Goal: Transaction & Acquisition: Book appointment/travel/reservation

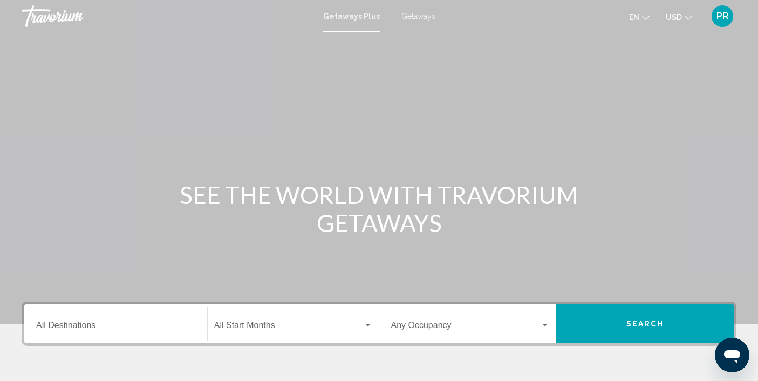
click at [420, 13] on span "Getaways" at bounding box center [418, 16] width 34 height 9
click at [145, 316] on div "Destination All Destinations" at bounding box center [115, 324] width 159 height 34
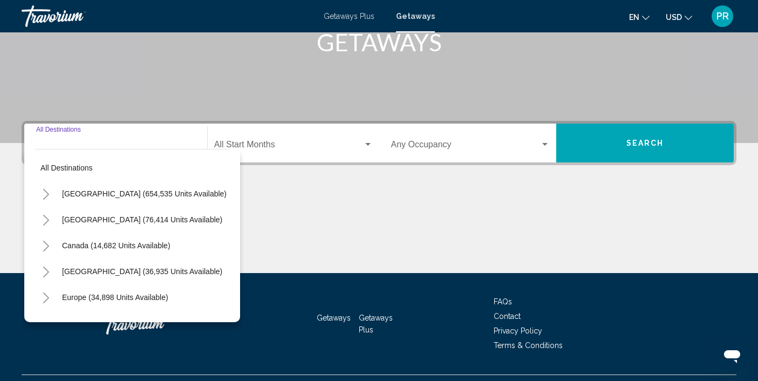
scroll to position [205, 0]
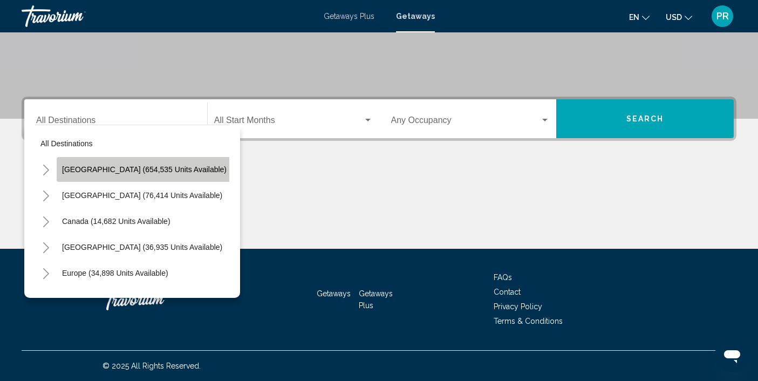
click at [166, 169] on span "[GEOGRAPHIC_DATA] (654,535 units available)" at bounding box center [144, 169] width 165 height 9
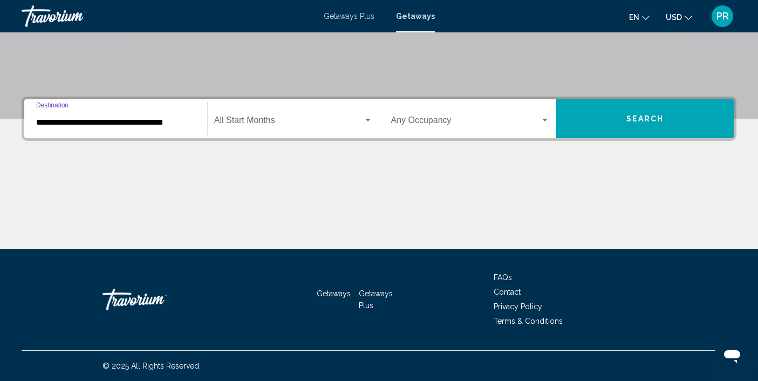
click at [167, 126] on input "**********" at bounding box center [115, 123] width 159 height 10
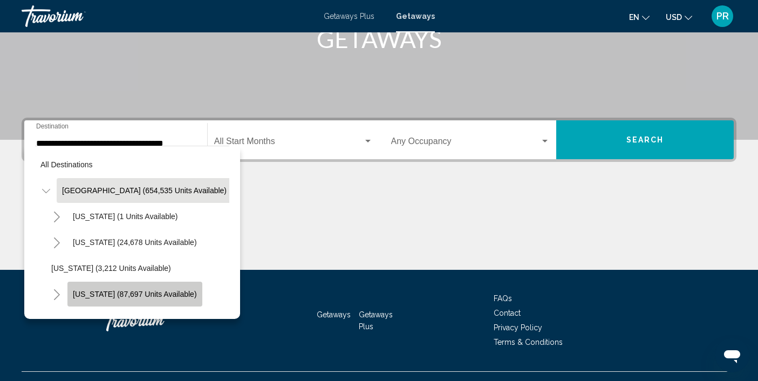
click at [155, 290] on span "California (87,697 units available)" at bounding box center [135, 294] width 124 height 9
type input "**********"
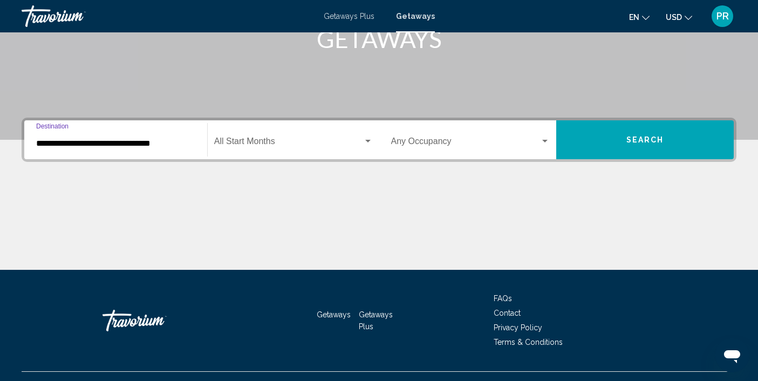
scroll to position [205, 0]
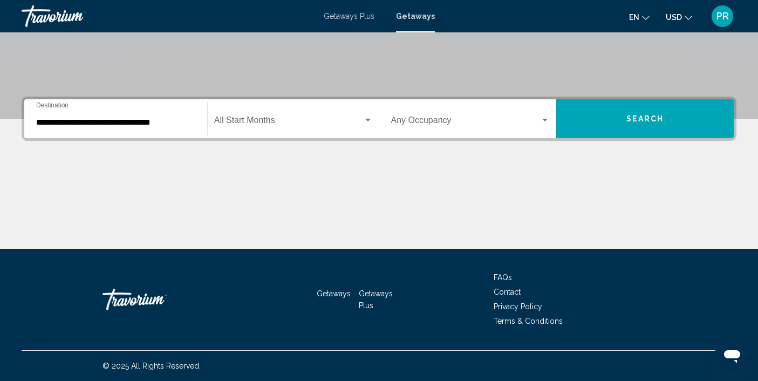
click at [321, 114] on div "Start Month All Start Months" at bounding box center [293, 119] width 159 height 34
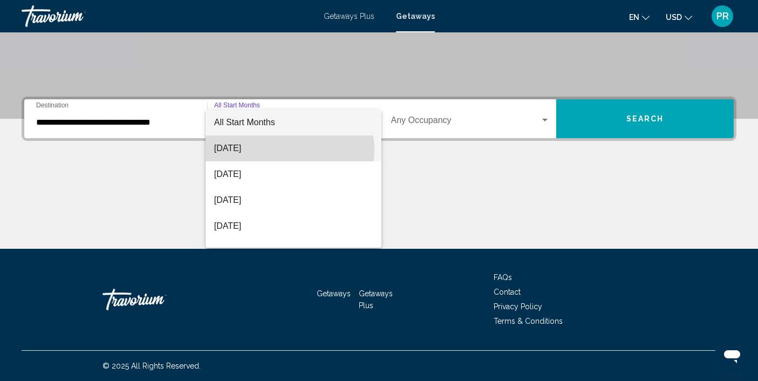
click at [285, 150] on span "August 2025" at bounding box center [293, 148] width 159 height 26
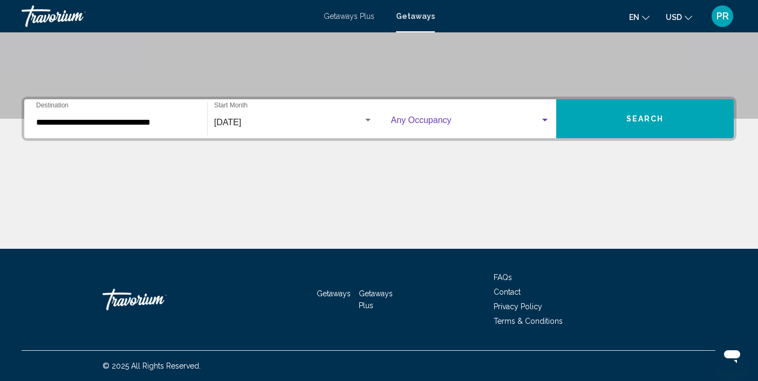
click at [464, 118] on span "Search widget" at bounding box center [465, 123] width 149 height 10
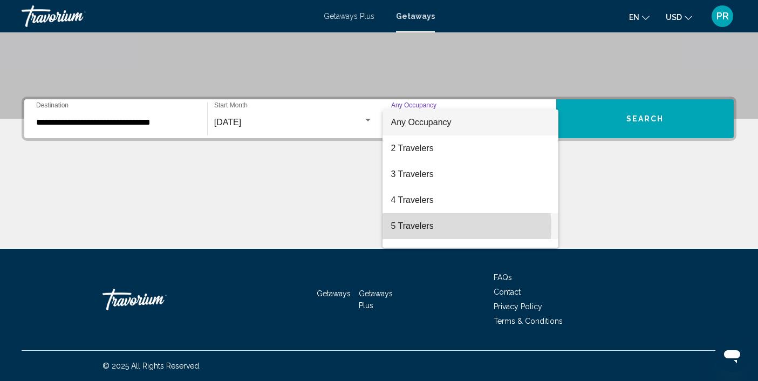
click at [419, 227] on span "5 Travelers" at bounding box center [470, 226] width 159 height 26
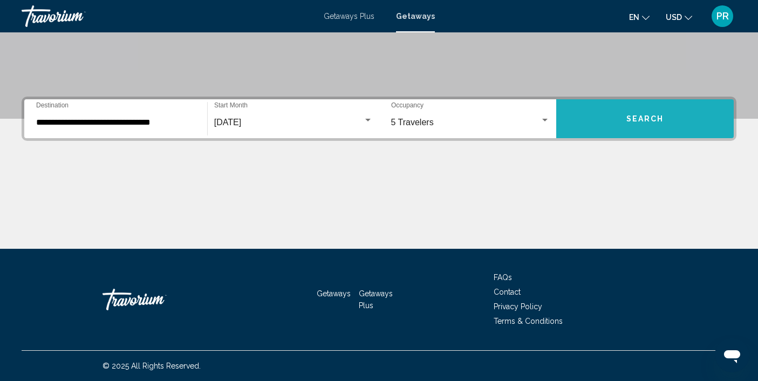
click at [648, 125] on button "Search" at bounding box center [644, 118] width 177 height 39
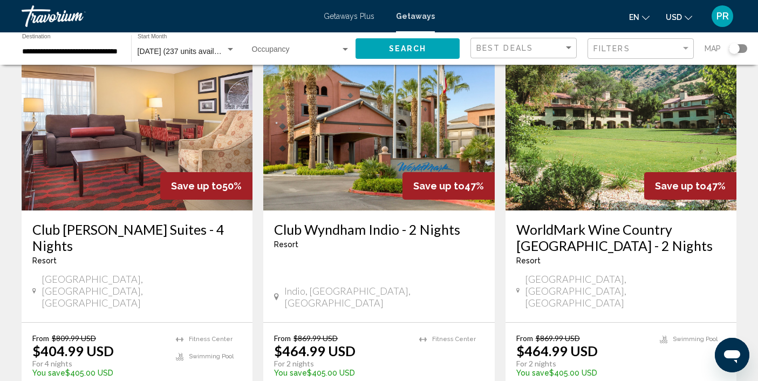
scroll to position [1300, 0]
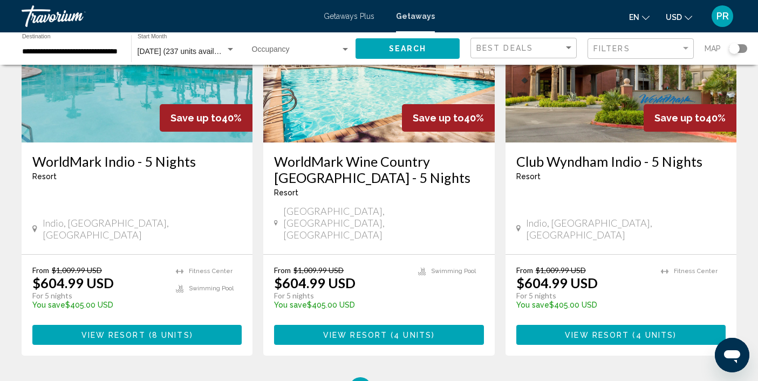
scroll to position [1353, 0]
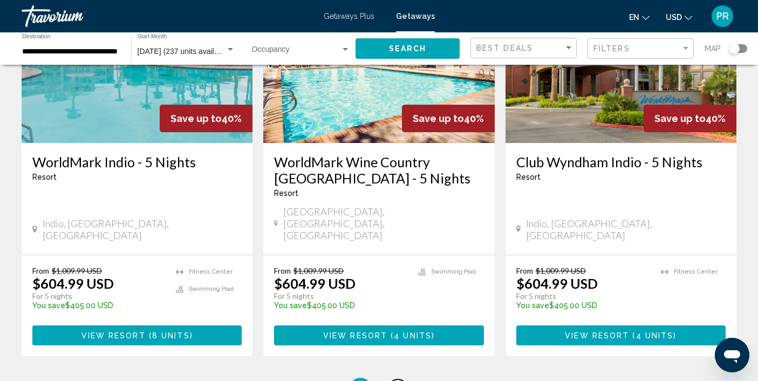
click at [395, 380] on span "3" at bounding box center [397, 388] width 5 height 12
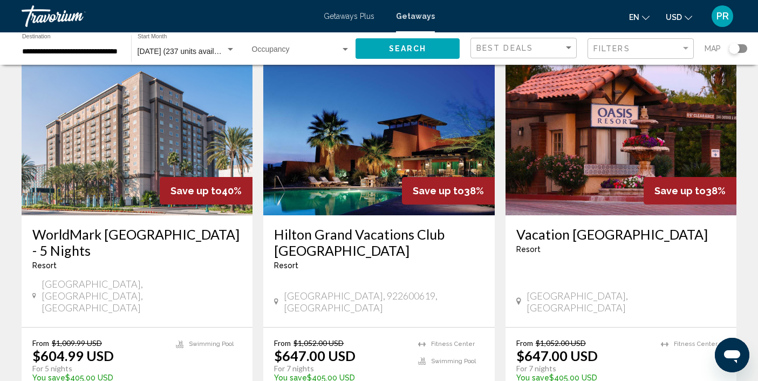
scroll to position [69, 0]
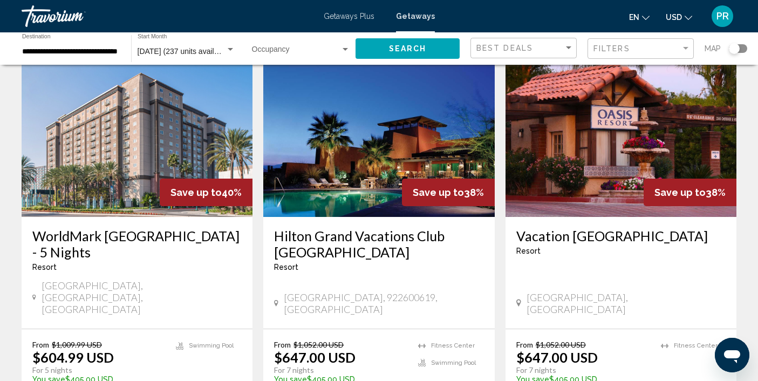
click at [378, 196] on img "Main content" at bounding box center [378, 130] width 231 height 173
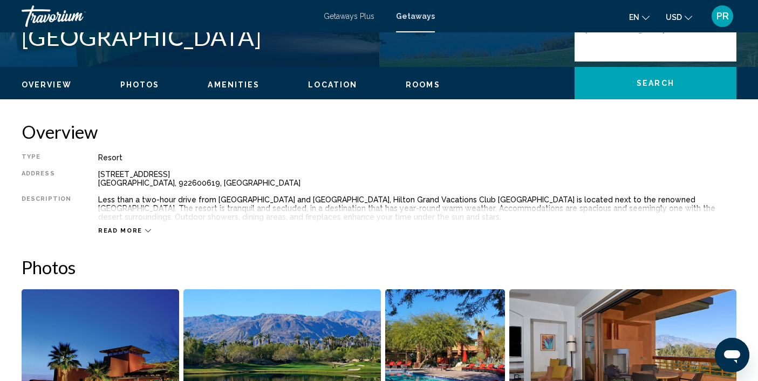
scroll to position [303, 0]
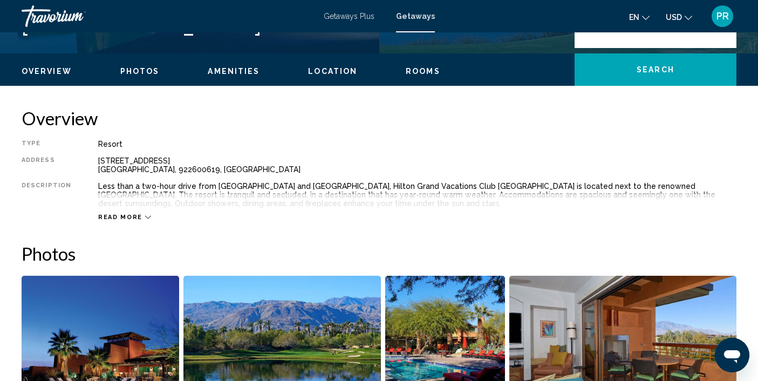
click at [421, 70] on span "Rooms" at bounding box center [423, 71] width 35 height 9
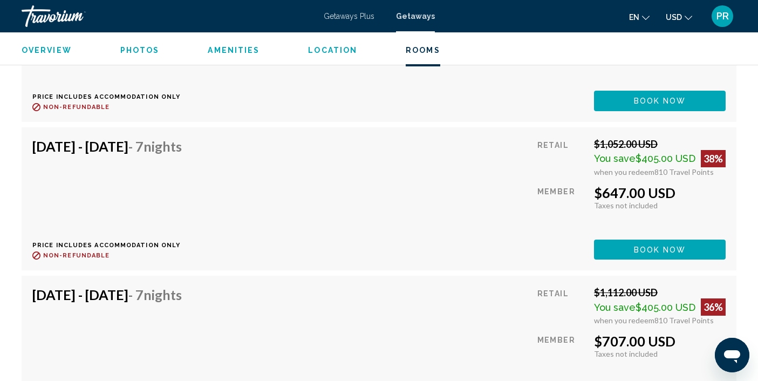
scroll to position [2083, 0]
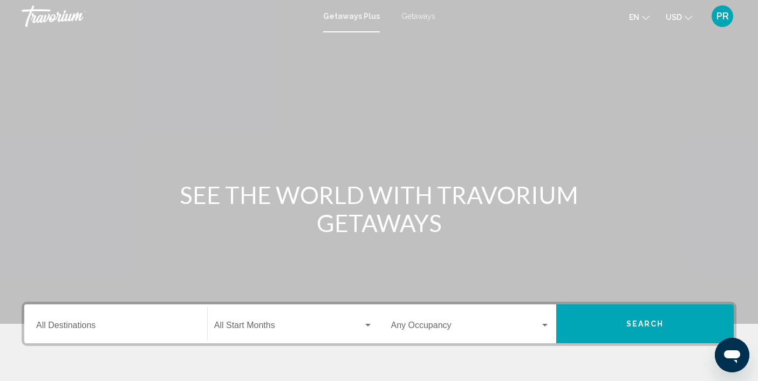
click at [405, 15] on span "Getaways" at bounding box center [418, 16] width 34 height 9
click at [82, 327] on input "Destination All Destinations" at bounding box center [115, 328] width 159 height 10
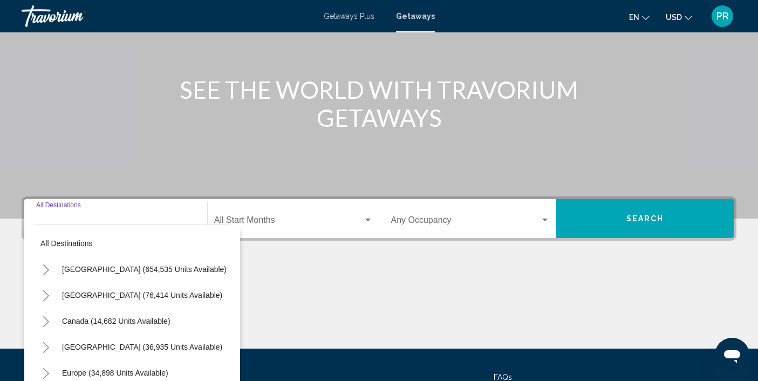
scroll to position [205, 0]
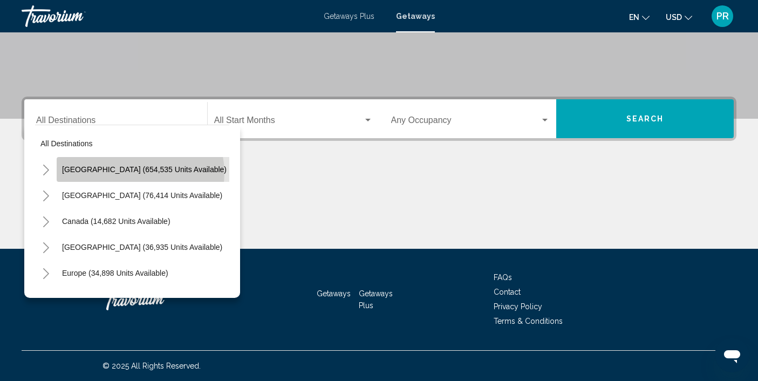
click at [140, 173] on span "[GEOGRAPHIC_DATA] (654,535 units available)" at bounding box center [144, 169] width 165 height 9
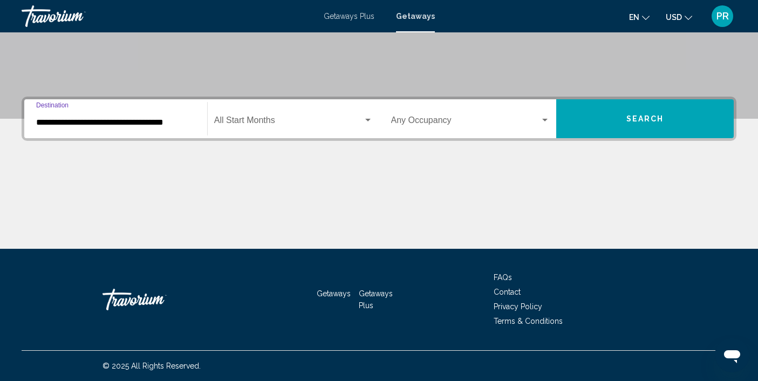
click at [126, 124] on input "**********" at bounding box center [115, 123] width 159 height 10
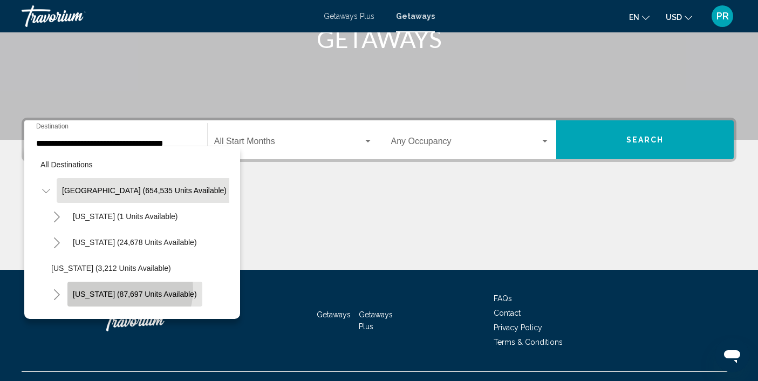
click at [118, 290] on span "[US_STATE] (87,697 units available)" at bounding box center [135, 294] width 124 height 9
type input "**********"
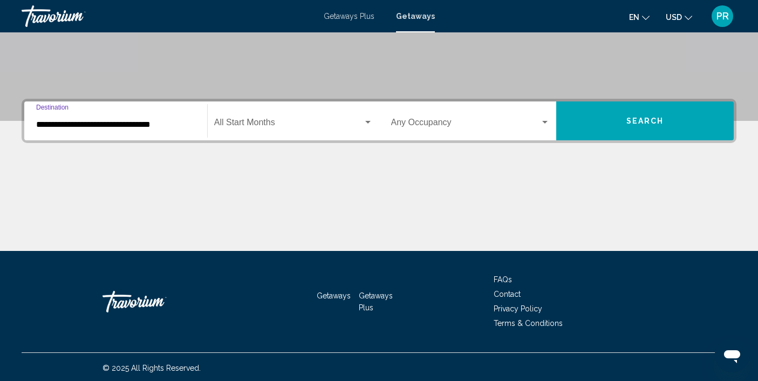
scroll to position [205, 0]
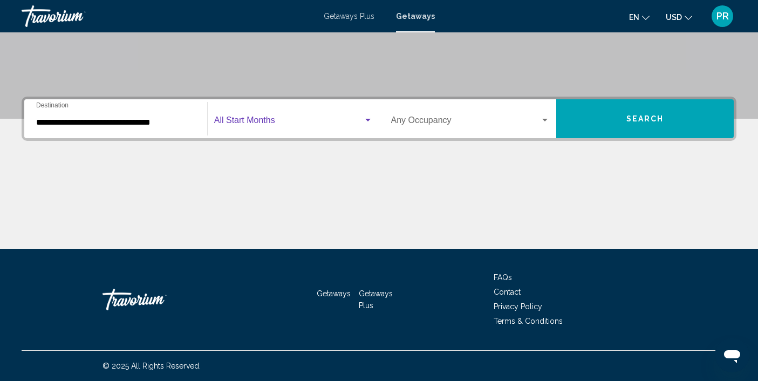
click at [277, 125] on span "Search widget" at bounding box center [288, 123] width 149 height 10
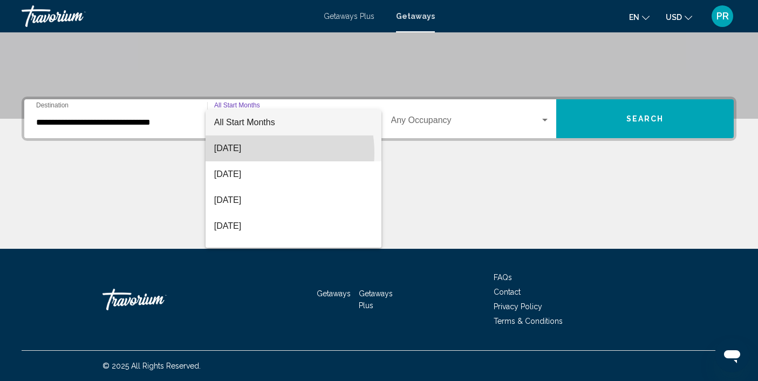
click at [255, 153] on span "[DATE]" at bounding box center [293, 148] width 159 height 26
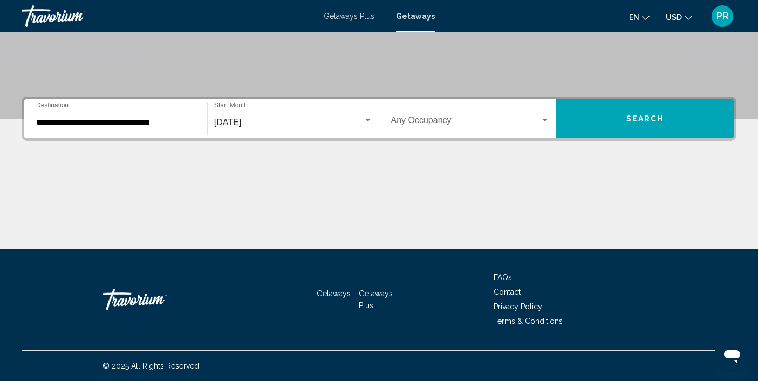
click at [472, 113] on div "Occupancy Any Occupancy" at bounding box center [470, 119] width 159 height 34
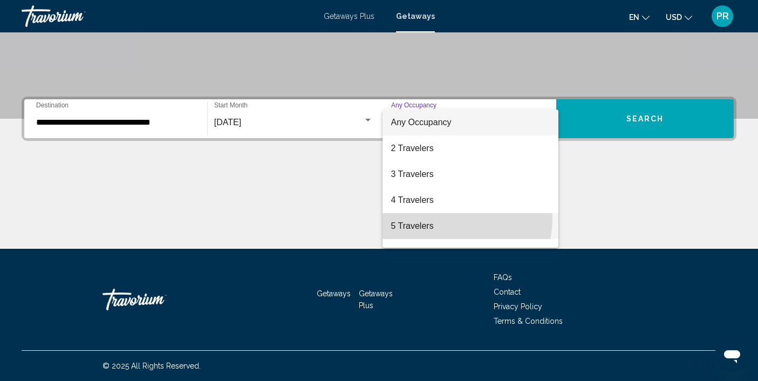
click at [427, 217] on span "5 Travelers" at bounding box center [470, 226] width 159 height 26
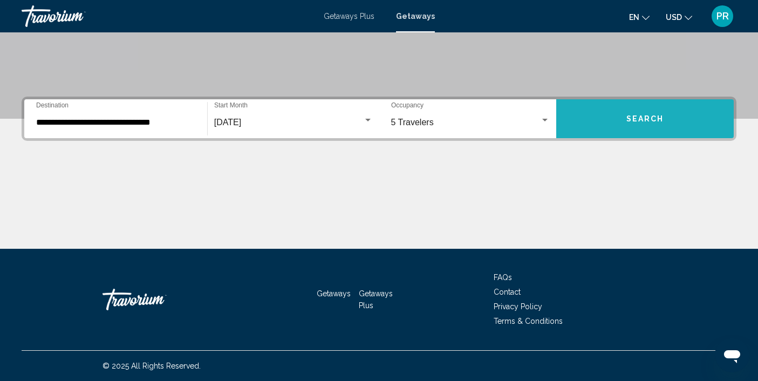
click at [588, 127] on button "Search" at bounding box center [644, 118] width 177 height 39
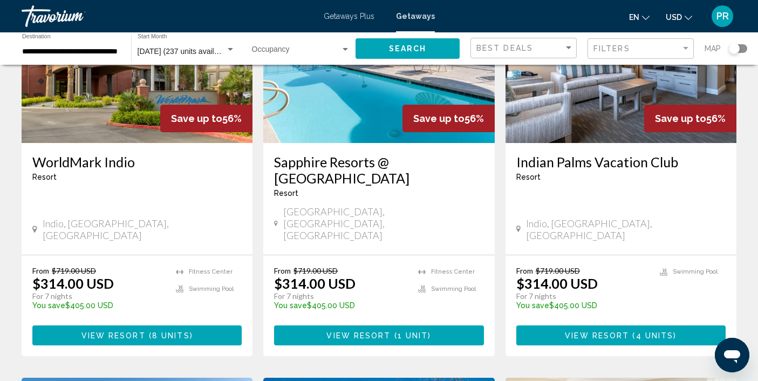
scroll to position [144, 0]
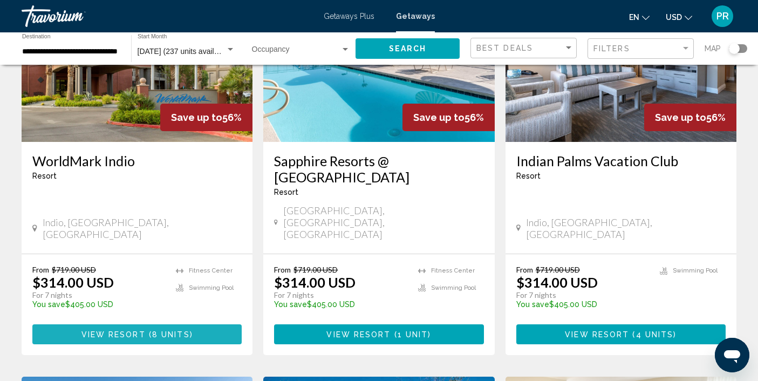
click at [142, 330] on span "View Resort" at bounding box center [113, 334] width 64 height 9
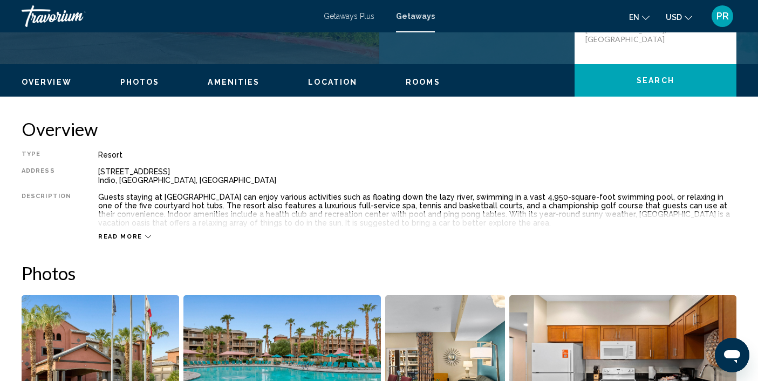
scroll to position [294, 0]
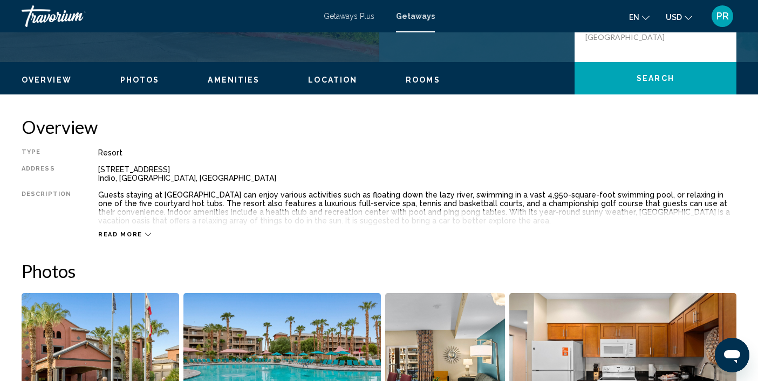
click at [417, 81] on span "Rooms" at bounding box center [423, 80] width 35 height 9
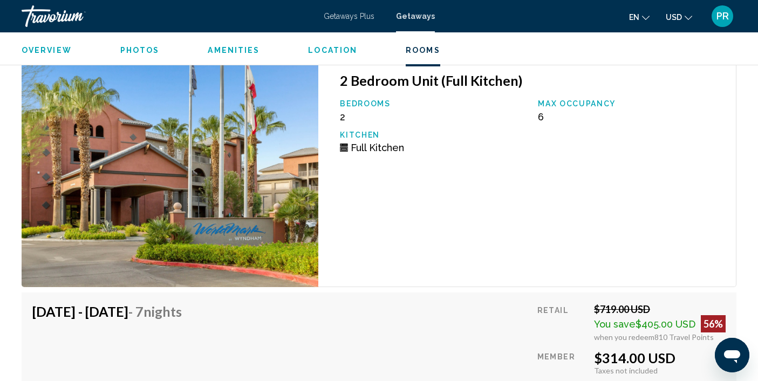
scroll to position [2113, 0]
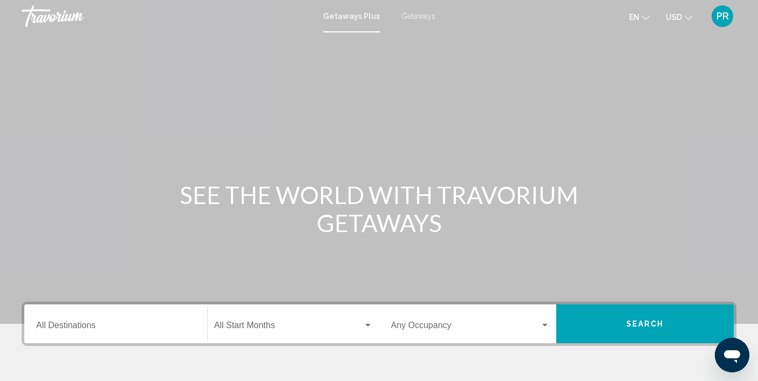
click at [129, 330] on input "Destination All Destinations" at bounding box center [115, 328] width 159 height 10
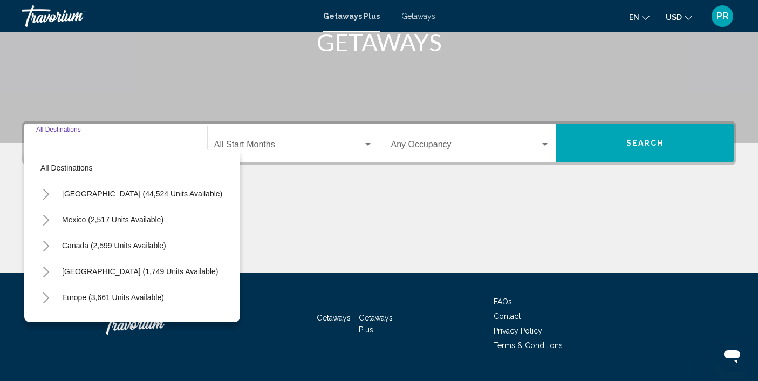
scroll to position [205, 0]
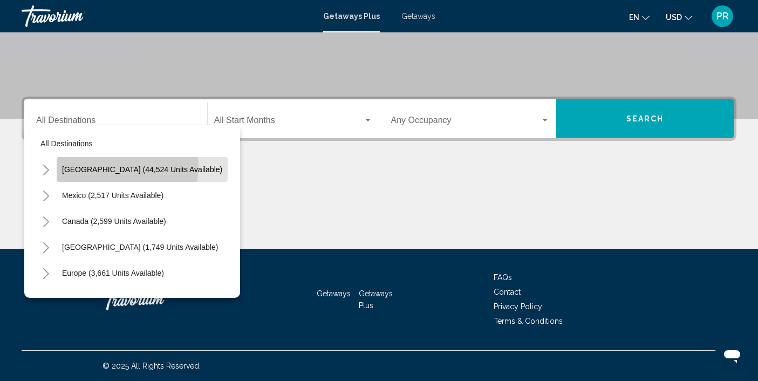
click at [127, 166] on span "[GEOGRAPHIC_DATA] (44,524 units available)" at bounding box center [142, 169] width 160 height 9
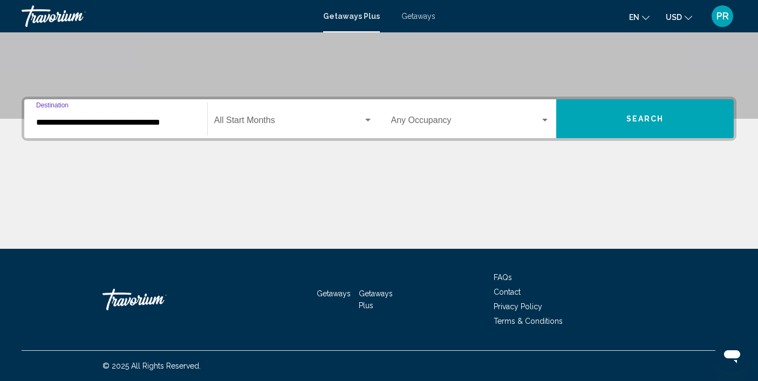
click at [126, 120] on input "**********" at bounding box center [115, 123] width 159 height 10
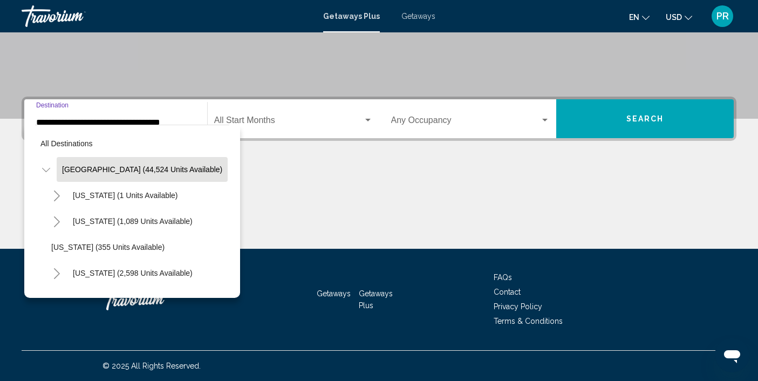
scroll to position [184, 0]
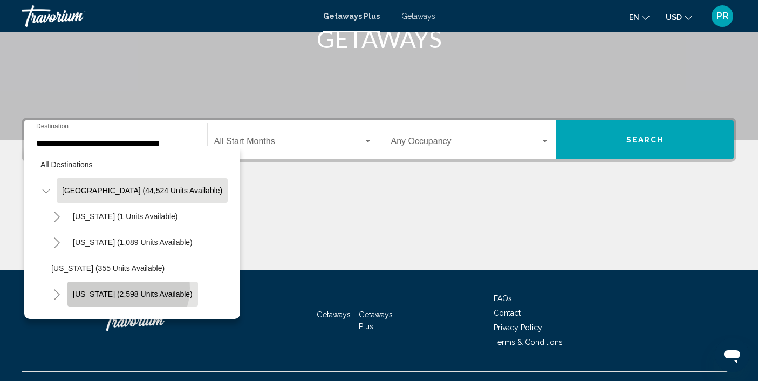
click at [127, 288] on button "California (2,598 units available)" at bounding box center [132, 294] width 131 height 25
type input "**********"
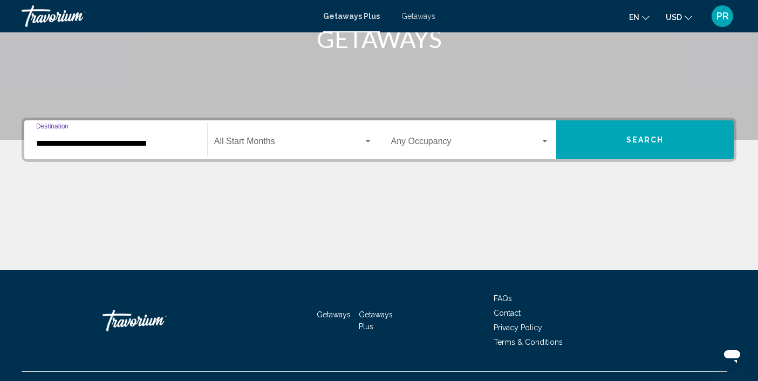
scroll to position [205, 0]
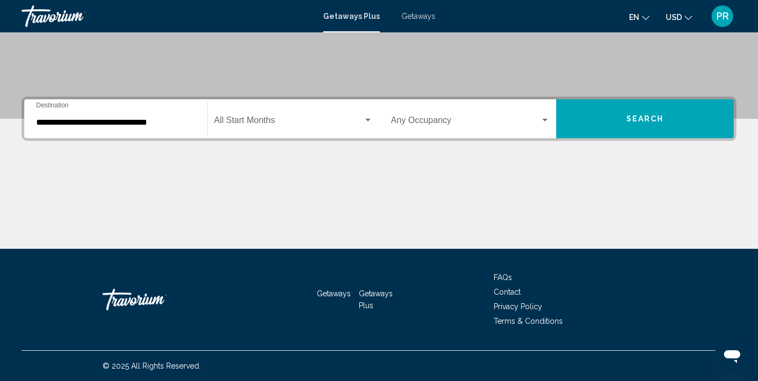
click at [269, 129] on div "Start Month All Start Months" at bounding box center [293, 119] width 159 height 34
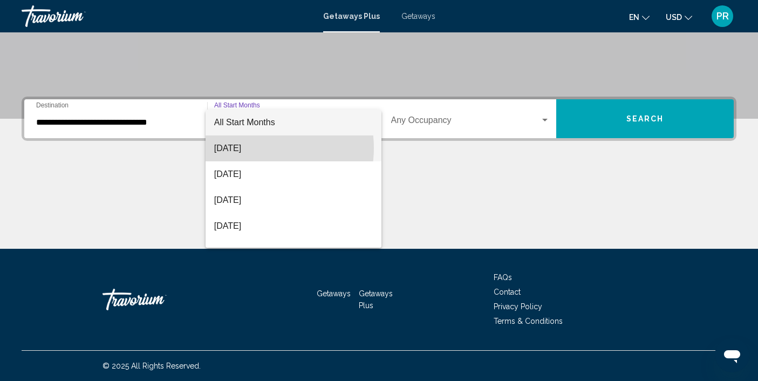
click at [254, 148] on span "[DATE]" at bounding box center [293, 148] width 159 height 26
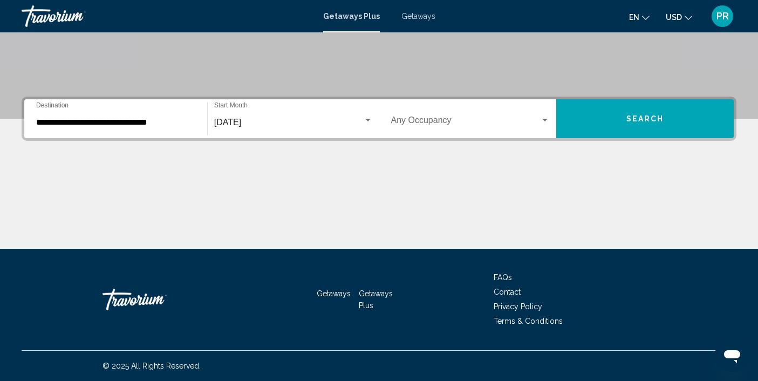
click at [471, 105] on div "Occupancy Any Occupancy" at bounding box center [470, 119] width 159 height 34
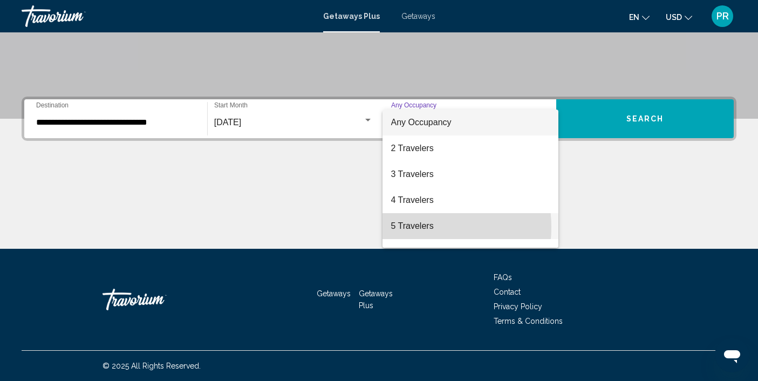
click at [414, 227] on span "5 Travelers" at bounding box center [470, 226] width 159 height 26
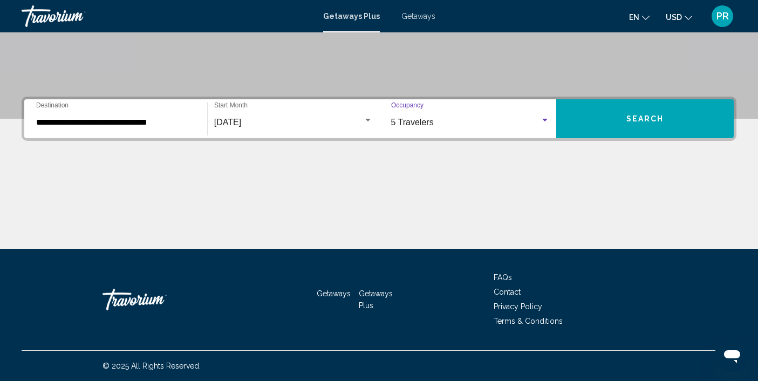
click at [618, 126] on button "Search" at bounding box center [644, 118] width 177 height 39
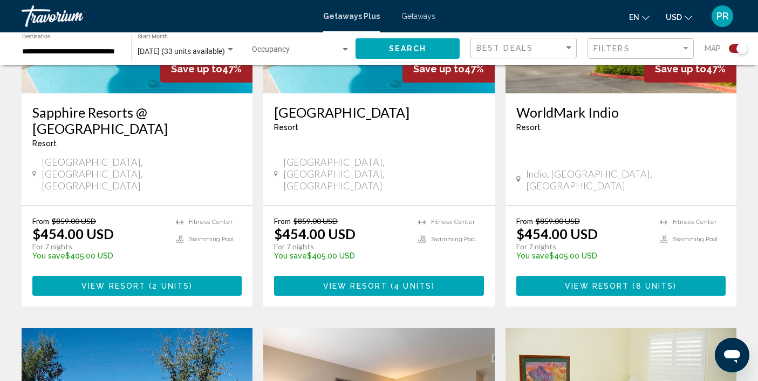
scroll to position [528, 0]
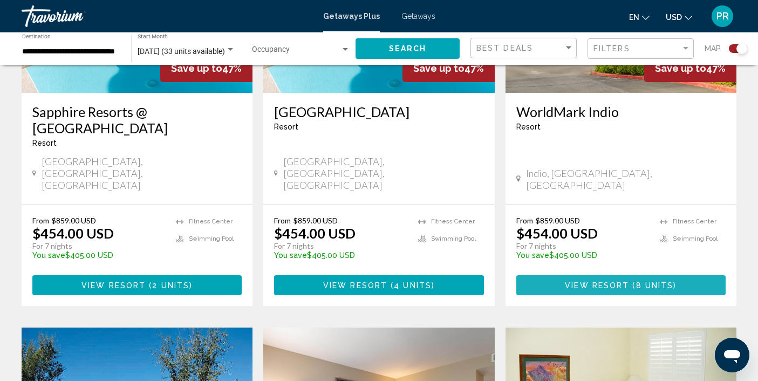
click at [607, 281] on span "View Resort" at bounding box center [597, 285] width 64 height 9
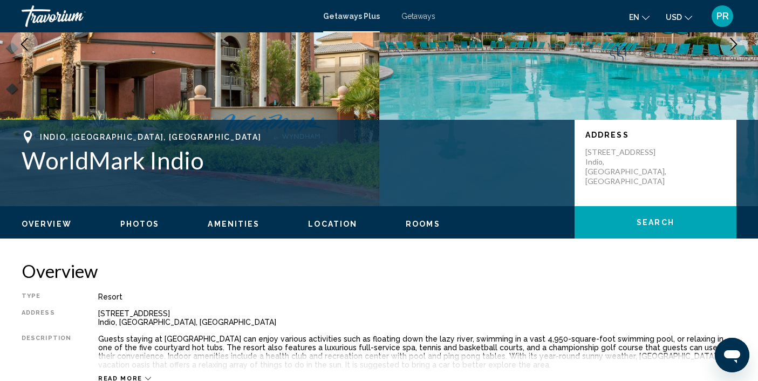
scroll to position [151, 0]
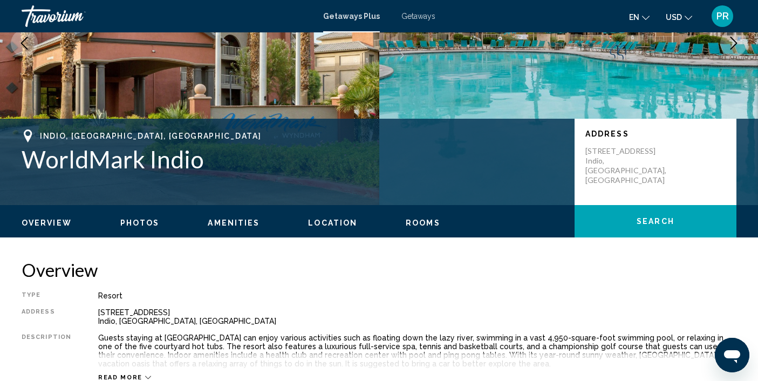
click at [430, 221] on span "Rooms" at bounding box center [423, 222] width 35 height 9
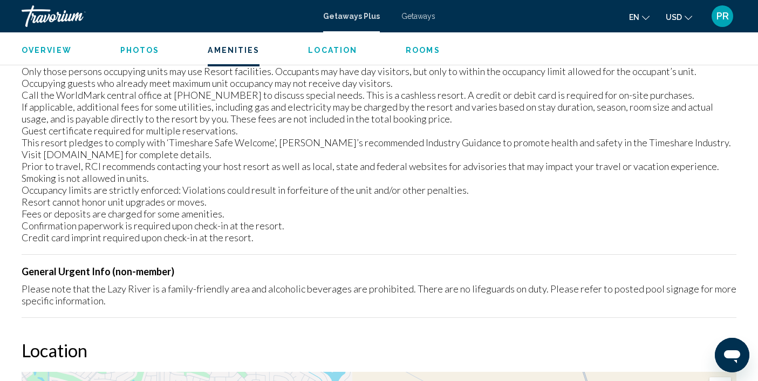
scroll to position [1391, 0]
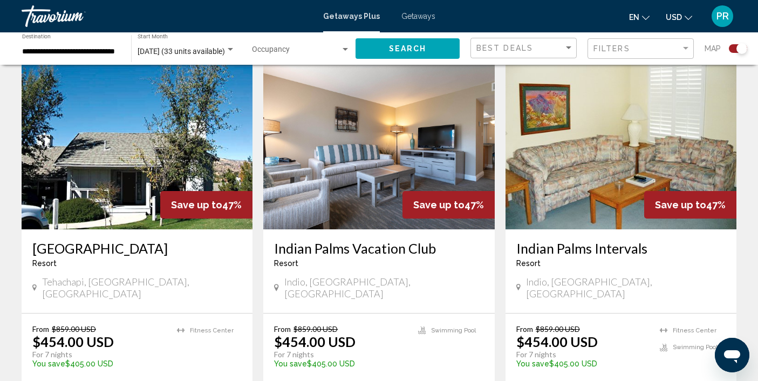
scroll to position [799, 0]
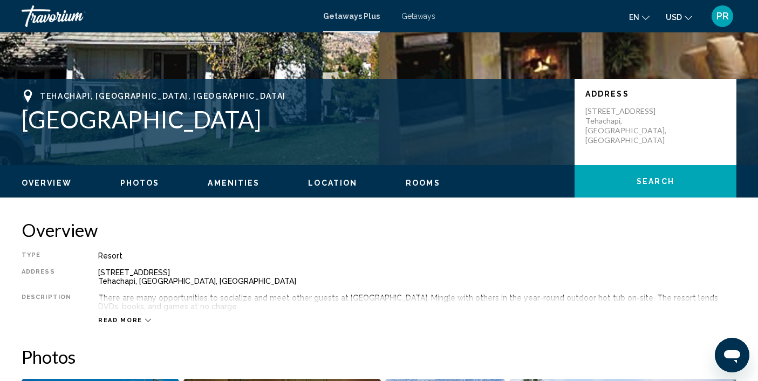
scroll to position [193, 0]
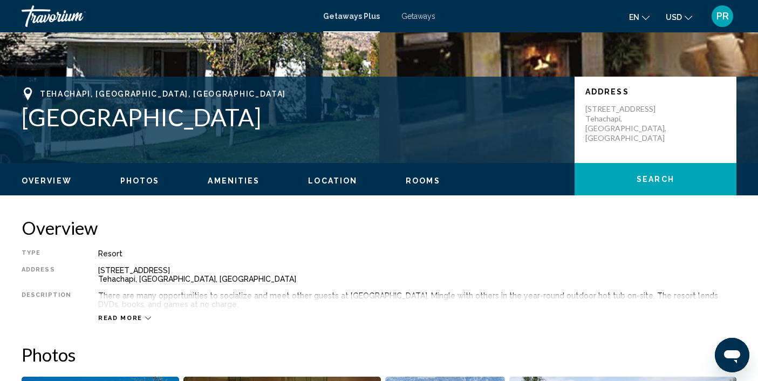
click at [409, 181] on span "Rooms" at bounding box center [423, 180] width 35 height 9
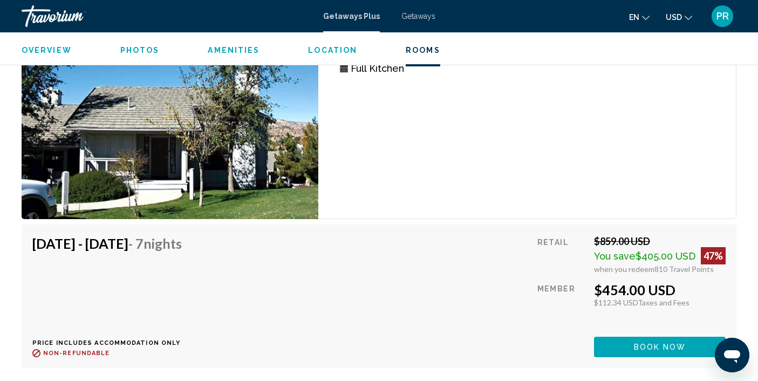
scroll to position [1989, 0]
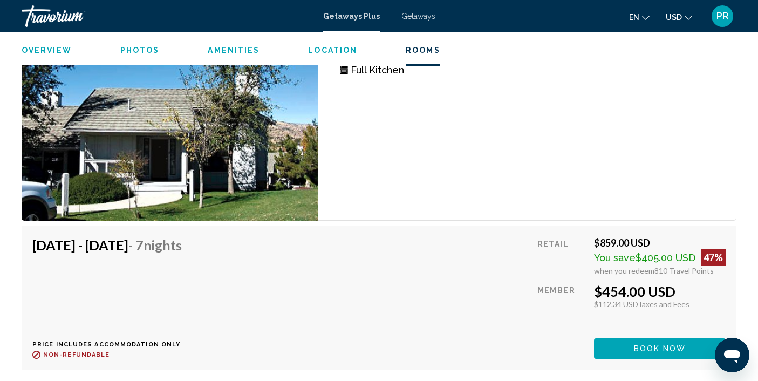
click at [229, 45] on button "Amenities" at bounding box center [234, 50] width 52 height 10
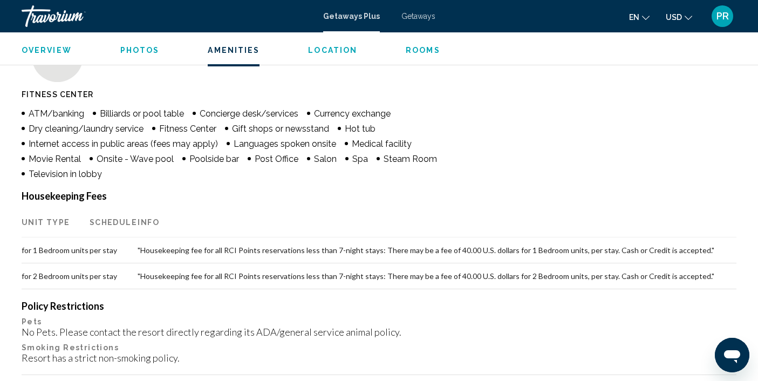
scroll to position [805, 0]
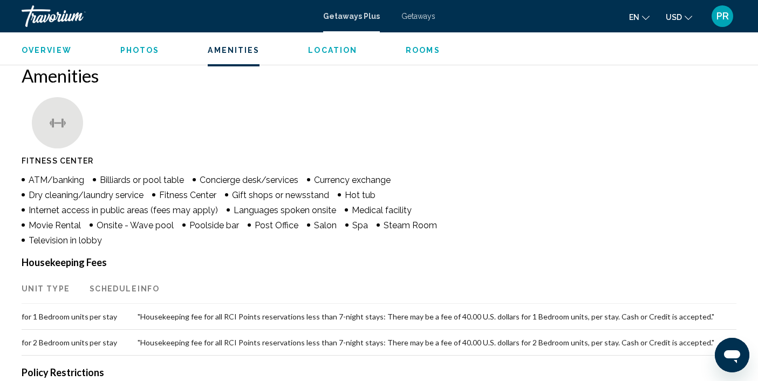
click at [145, 49] on span "Photos" at bounding box center [139, 50] width 39 height 9
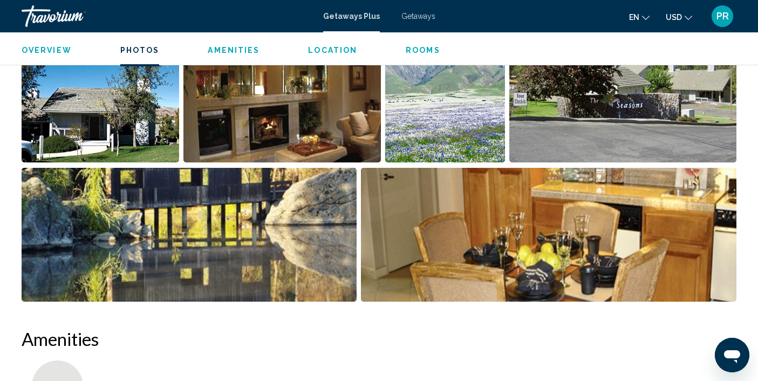
scroll to position [472, 0]
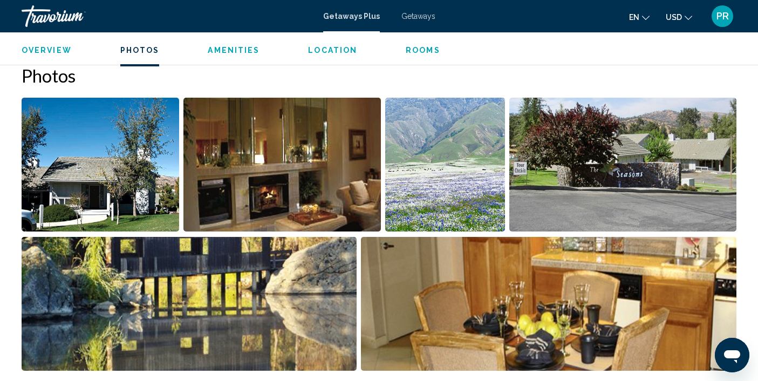
click at [127, 154] on img "Open full-screen image slider" at bounding box center [100, 165] width 157 height 134
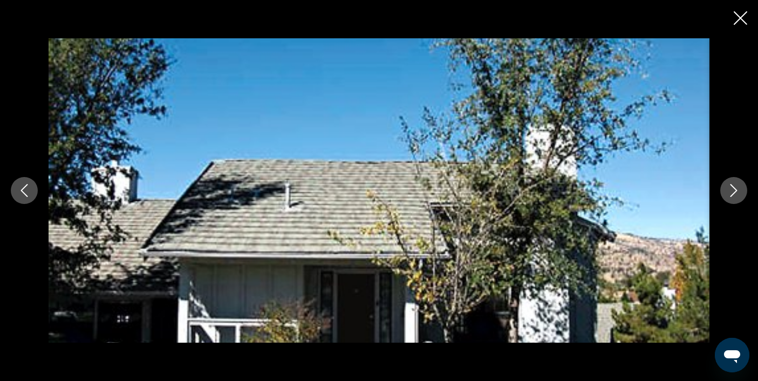
click at [731, 186] on icon "Next image" at bounding box center [733, 190] width 7 height 13
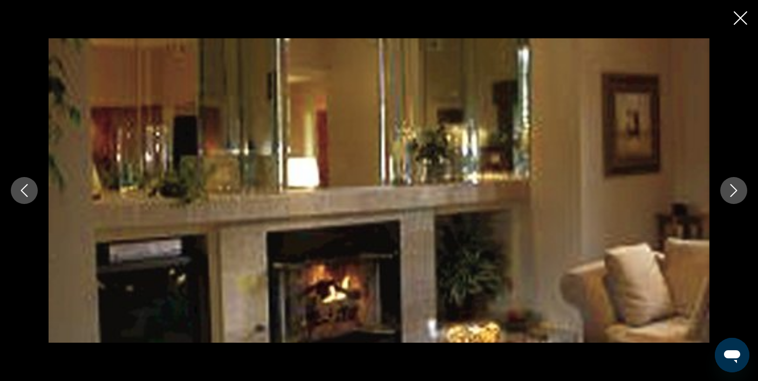
click at [731, 186] on icon "Next image" at bounding box center [733, 190] width 7 height 13
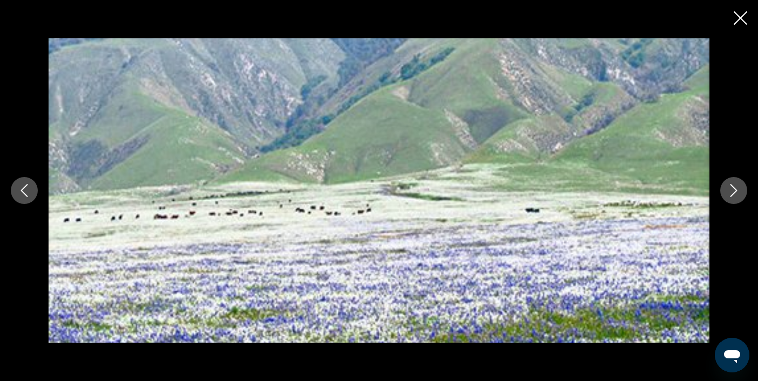
click at [731, 186] on icon "Next image" at bounding box center [733, 190] width 7 height 13
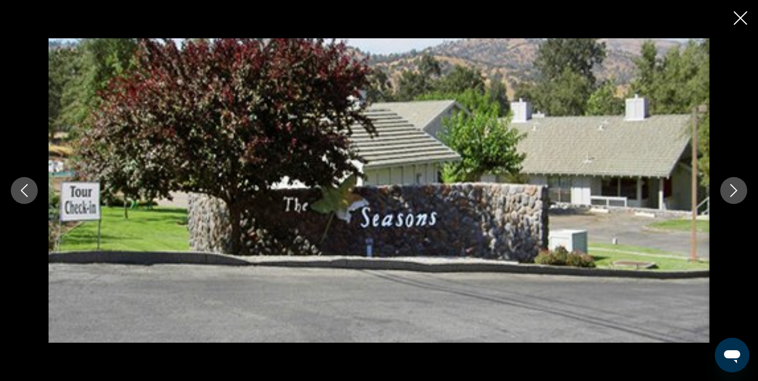
click at [731, 186] on icon "Next image" at bounding box center [733, 190] width 7 height 13
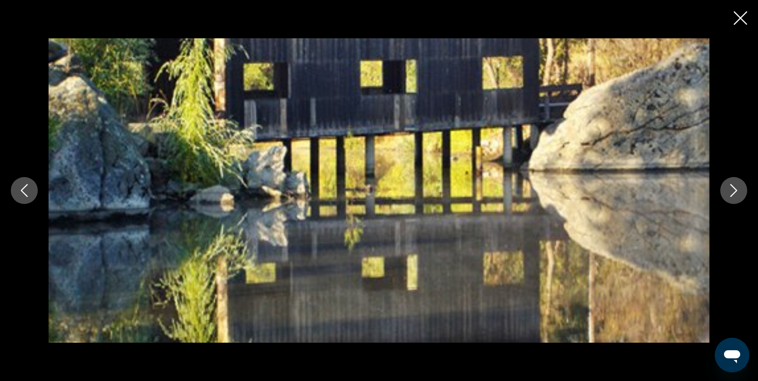
click at [731, 186] on icon "Next image" at bounding box center [733, 190] width 7 height 13
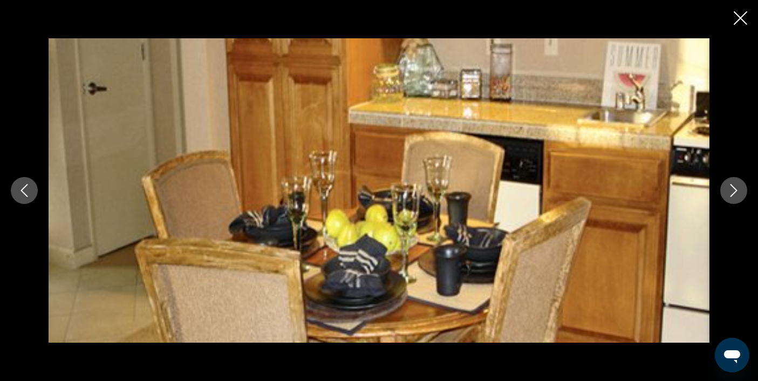
click at [736, 190] on icon "Next image" at bounding box center [733, 190] width 7 height 13
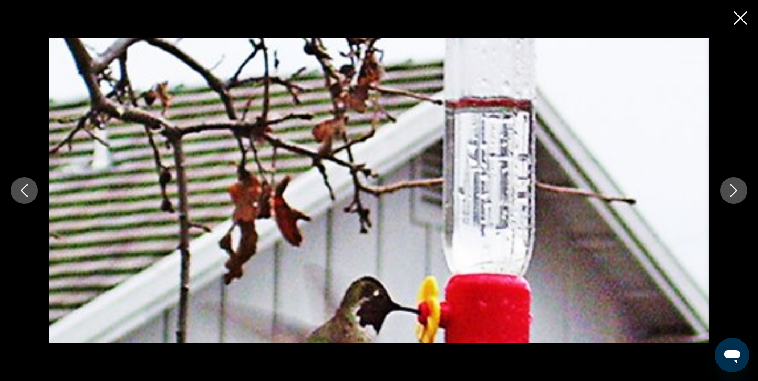
click at [736, 190] on icon "Next image" at bounding box center [733, 190] width 7 height 13
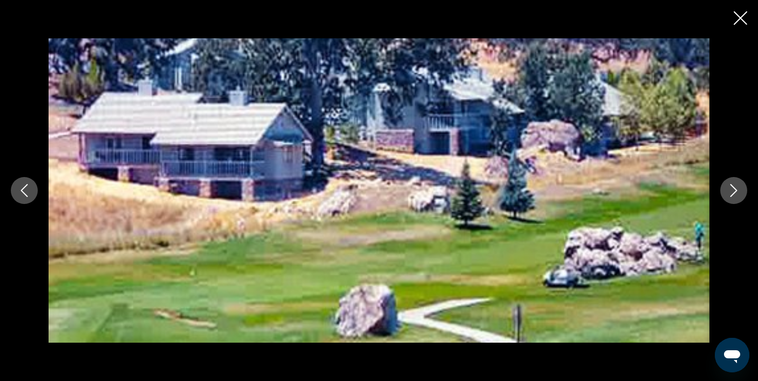
click at [736, 189] on icon "Next image" at bounding box center [733, 190] width 7 height 13
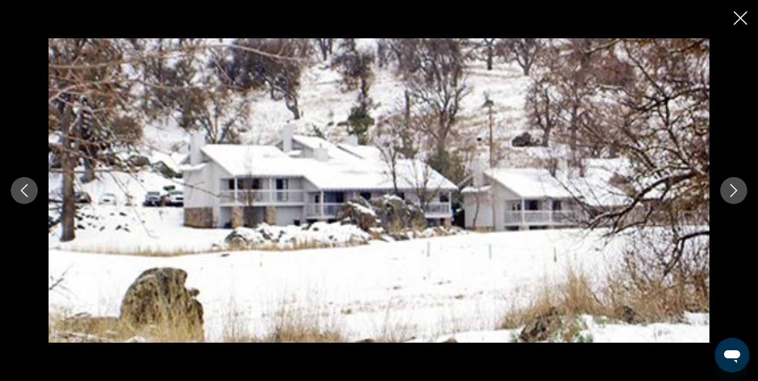
click at [736, 189] on icon "Next image" at bounding box center [733, 190] width 7 height 13
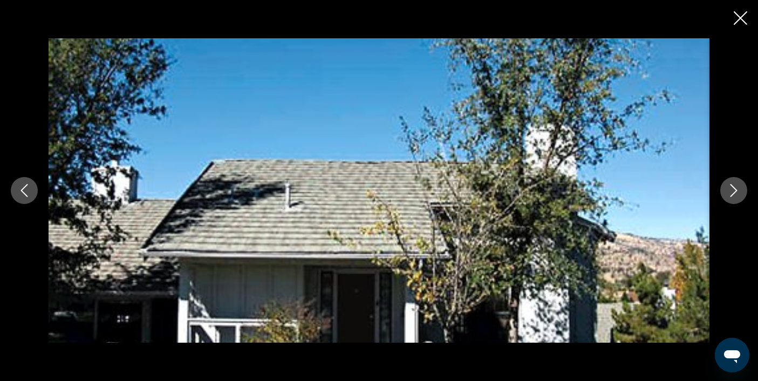
click at [736, 189] on icon "Next image" at bounding box center [733, 190] width 7 height 13
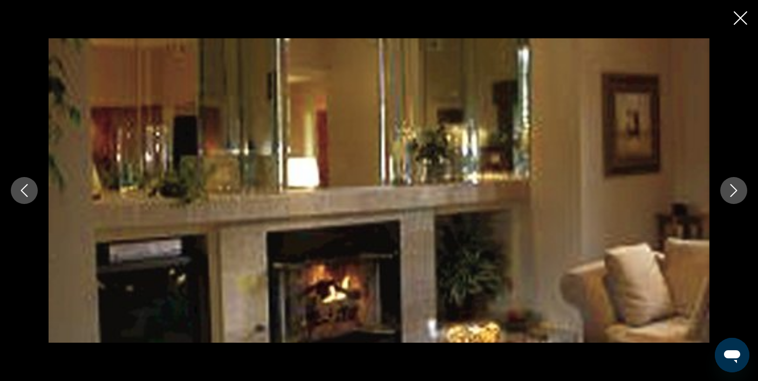
click at [736, 189] on icon "Next image" at bounding box center [733, 190] width 7 height 13
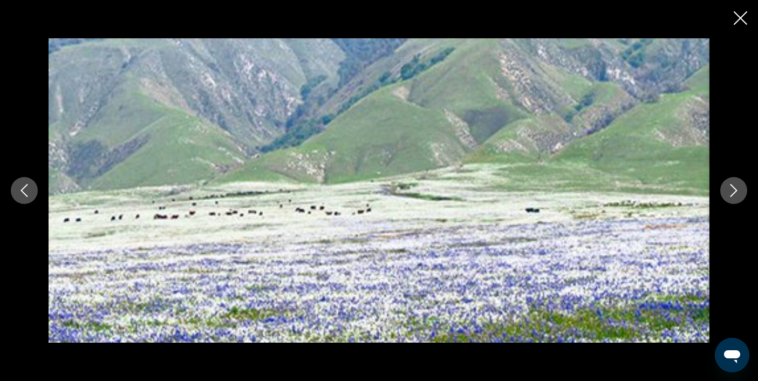
click at [736, 189] on icon "Next image" at bounding box center [733, 190] width 7 height 13
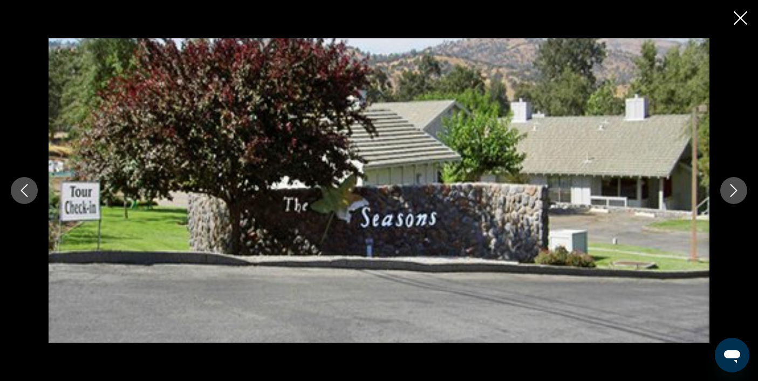
click at [736, 189] on icon "Next image" at bounding box center [733, 190] width 7 height 13
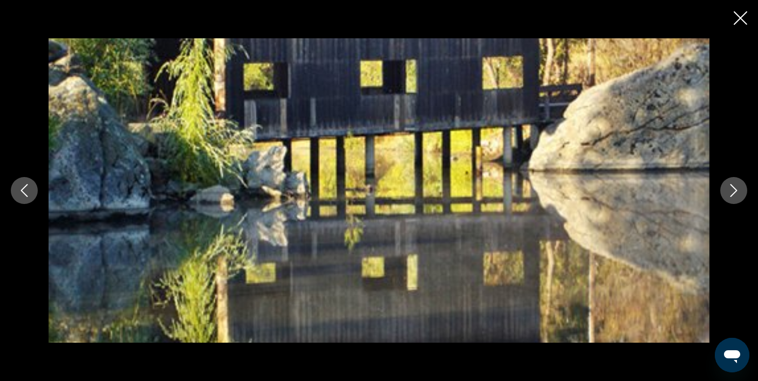
click at [736, 189] on icon "Next image" at bounding box center [733, 190] width 7 height 13
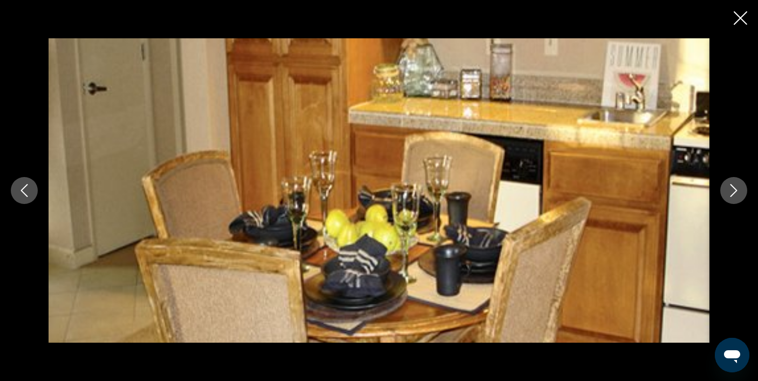
click at [736, 189] on icon "Next image" at bounding box center [733, 190] width 7 height 13
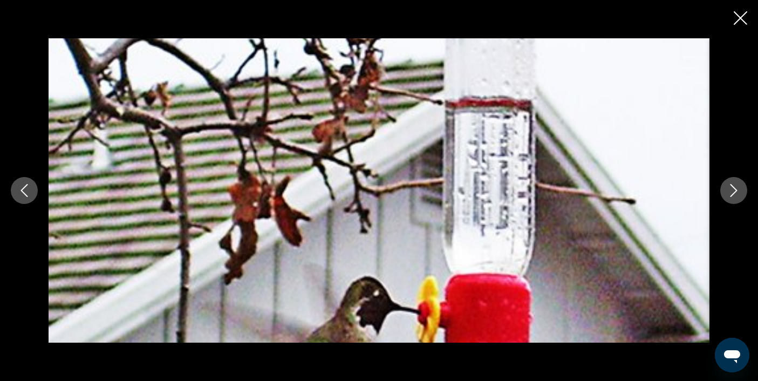
click at [736, 189] on icon "Next image" at bounding box center [733, 190] width 7 height 13
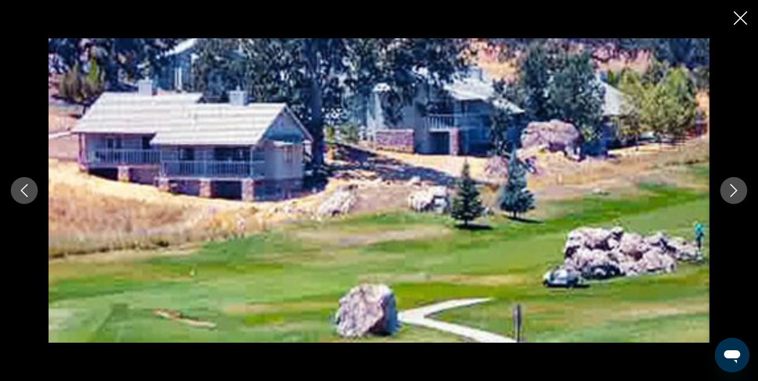
click at [736, 189] on icon "Next image" at bounding box center [733, 190] width 7 height 13
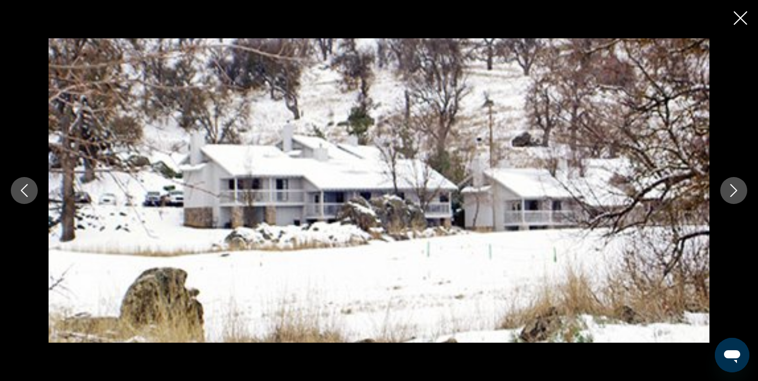
click at [736, 189] on icon "Next image" at bounding box center [733, 190] width 7 height 13
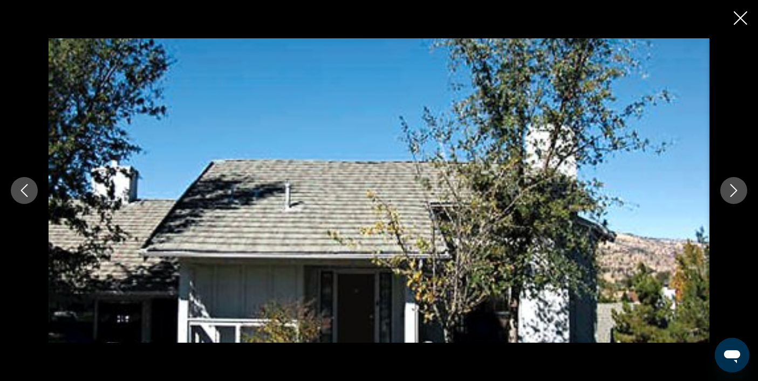
click at [736, 18] on icon "Close slideshow" at bounding box center [740, 17] width 13 height 13
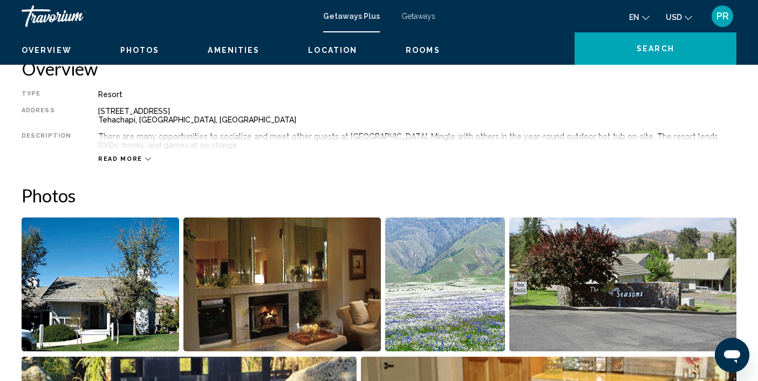
scroll to position [231, 0]
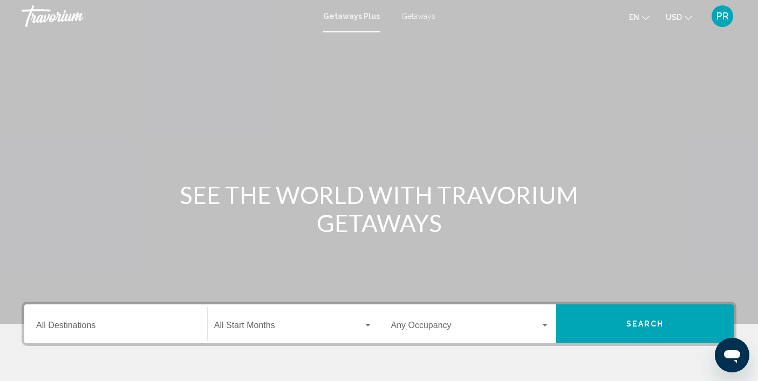
click at [65, 319] on div "Destination All Destinations" at bounding box center [115, 324] width 159 height 34
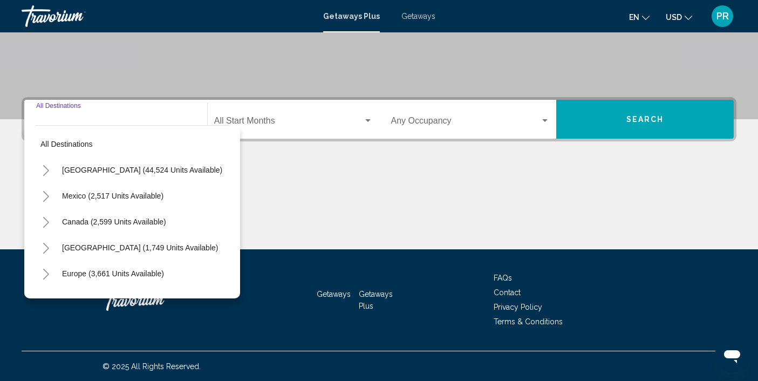
scroll to position [205, 0]
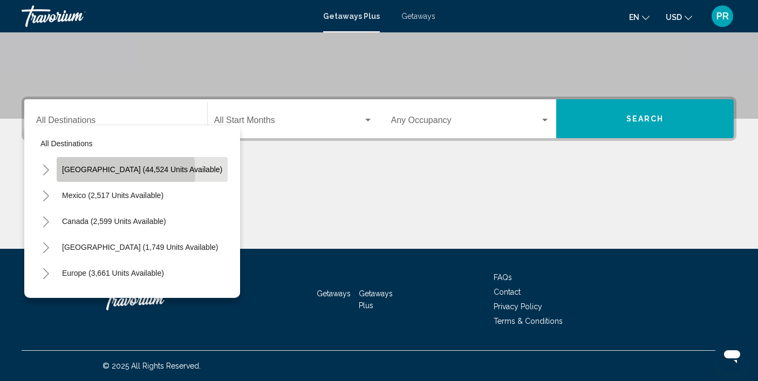
click at [106, 171] on span "United States (44,524 units available)" at bounding box center [142, 169] width 160 height 9
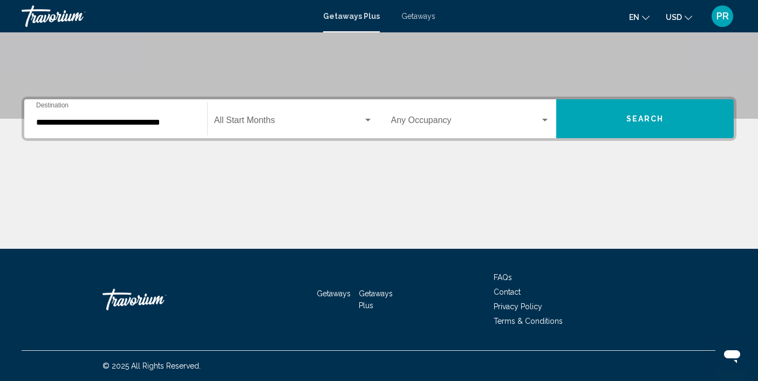
click at [102, 112] on div "**********" at bounding box center [115, 119] width 159 height 34
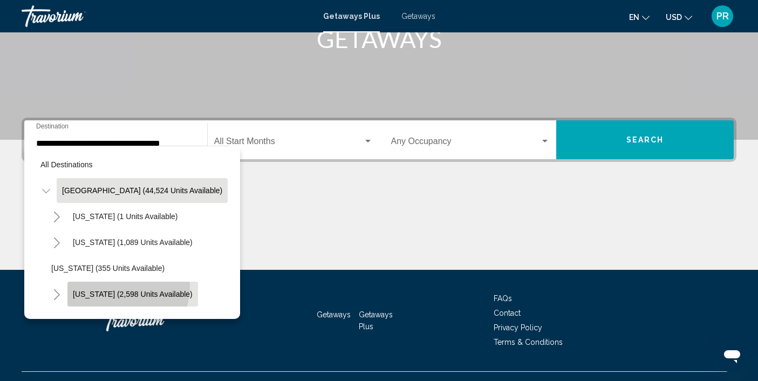
click at [108, 285] on button "California (2,598 units available)" at bounding box center [132, 294] width 131 height 25
type input "**********"
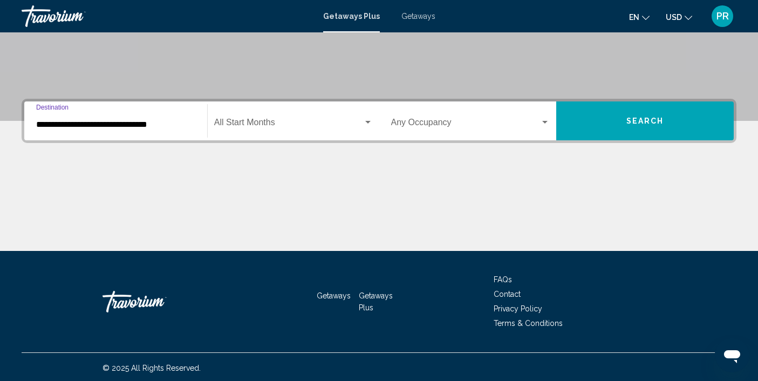
scroll to position [205, 0]
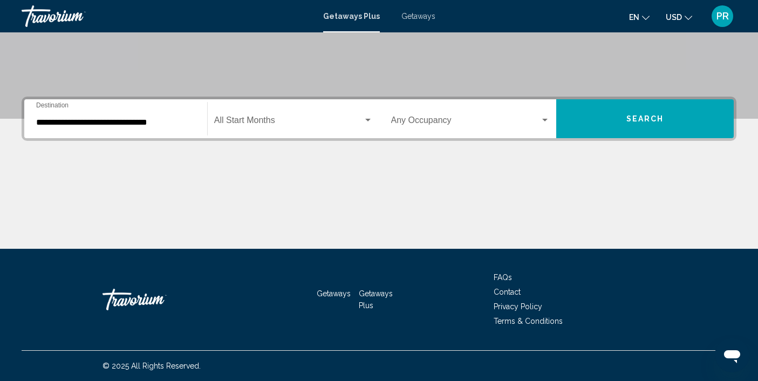
click at [249, 114] on div "Start Month All Start Months" at bounding box center [293, 119] width 159 height 34
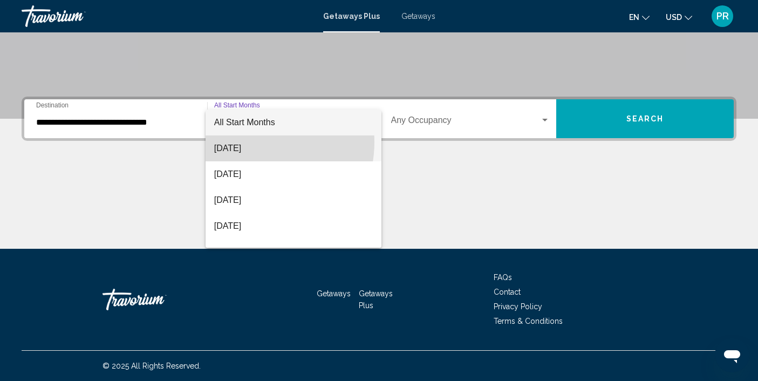
click at [249, 142] on span "August 2025" at bounding box center [293, 148] width 159 height 26
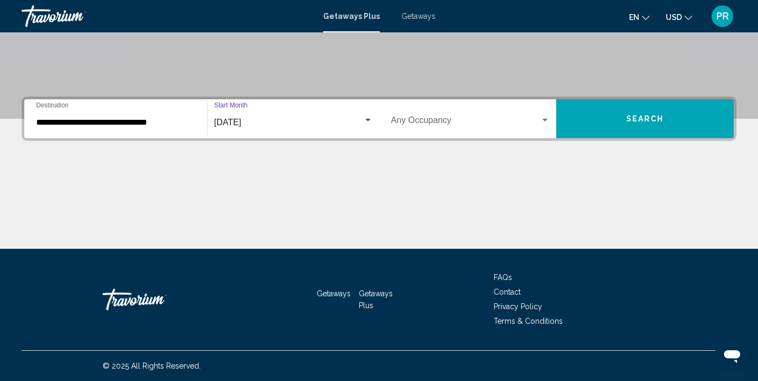
click at [421, 125] on span "Search widget" at bounding box center [465, 123] width 149 height 10
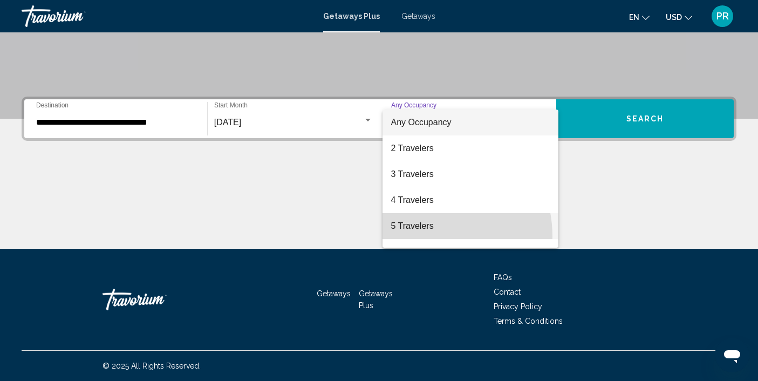
click at [420, 236] on span "5 Travelers" at bounding box center [470, 226] width 159 height 26
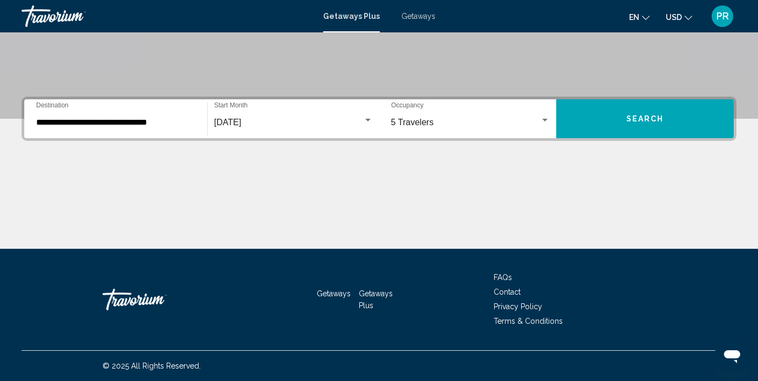
drag, startPoint x: 653, startPoint y: 149, endPoint x: 653, endPoint y: 140, distance: 9.2
click at [653, 141] on div "**********" at bounding box center [379, 173] width 758 height 152
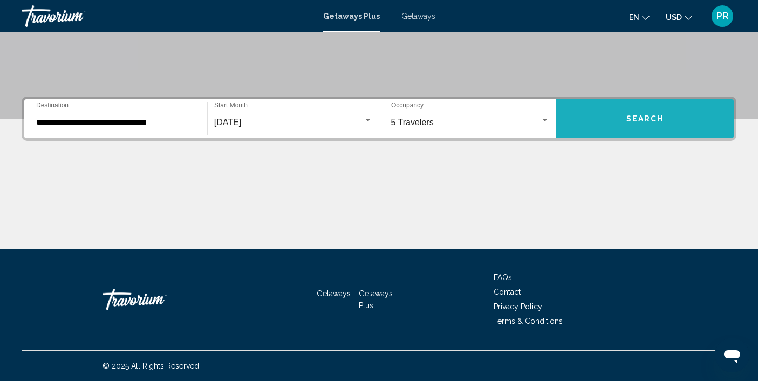
click at [654, 102] on button "Search" at bounding box center [644, 118] width 177 height 39
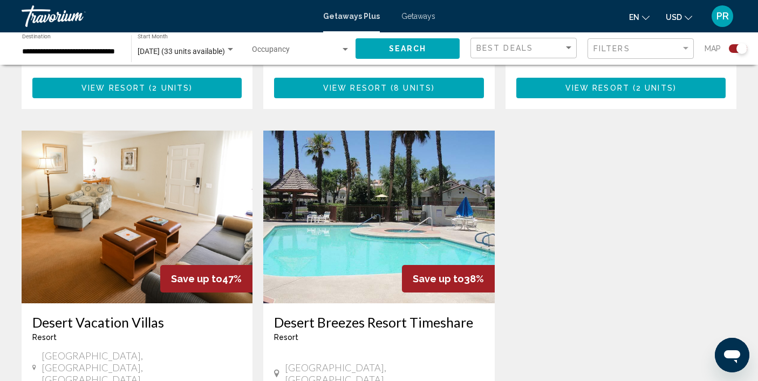
scroll to position [1098, 0]
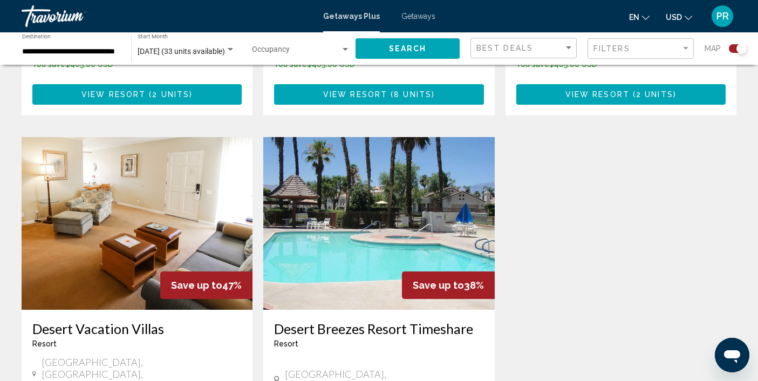
click at [421, 191] on img "Main content" at bounding box center [378, 223] width 231 height 173
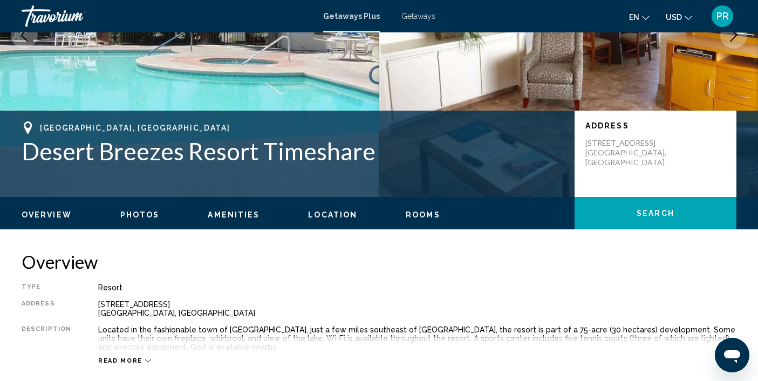
scroll to position [163, 0]
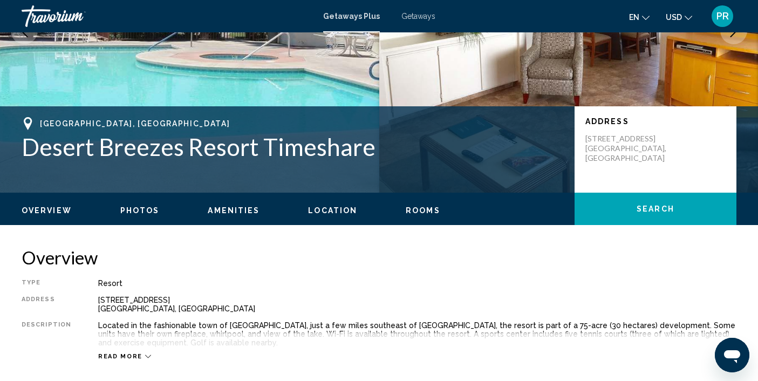
click at [419, 208] on span "Rooms" at bounding box center [423, 210] width 35 height 9
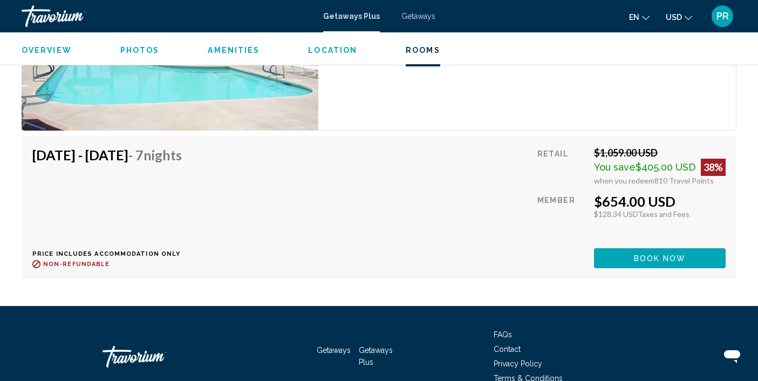
scroll to position [1833, 0]
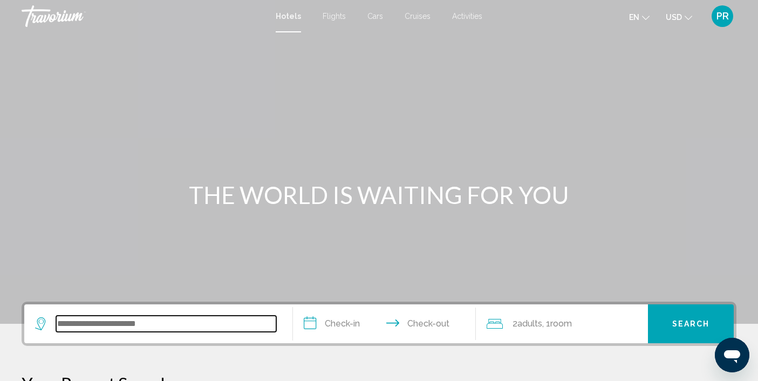
click at [174, 319] on input "Search widget" at bounding box center [166, 324] width 220 height 16
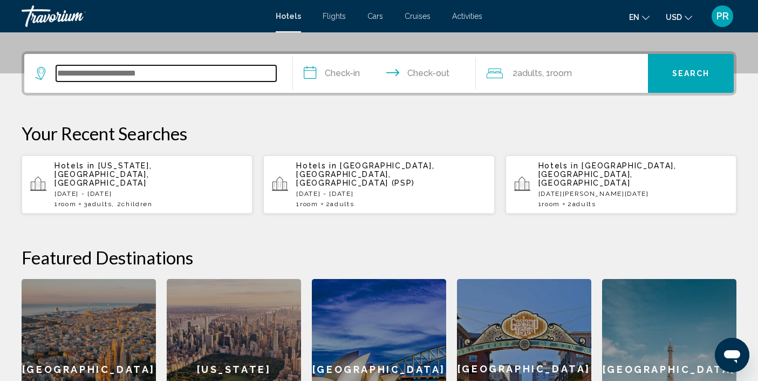
scroll to position [266, 0]
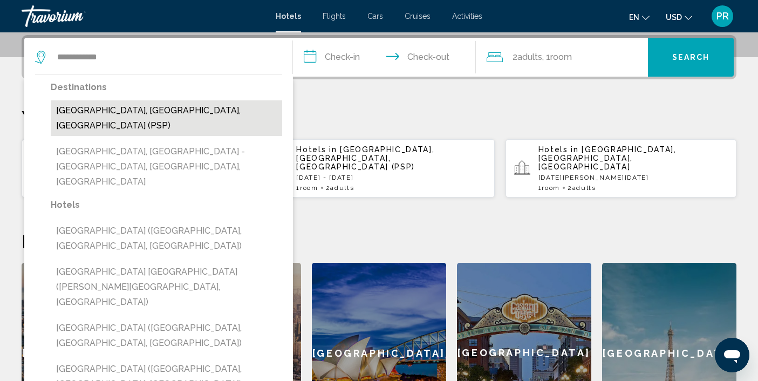
click at [195, 106] on button "[GEOGRAPHIC_DATA], [GEOGRAPHIC_DATA], [GEOGRAPHIC_DATA] (PSP)" at bounding box center [166, 118] width 231 height 36
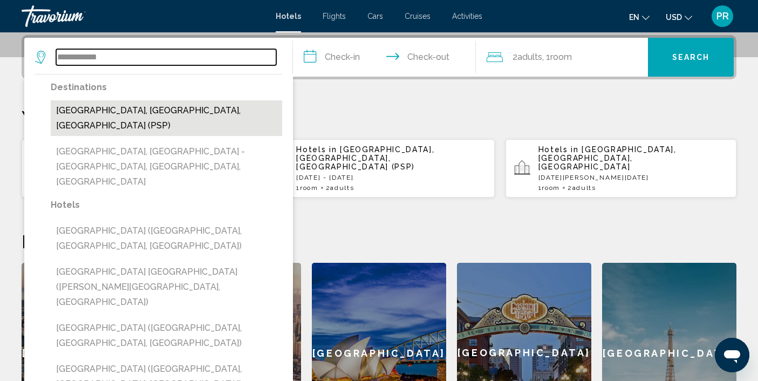
type input "**********"
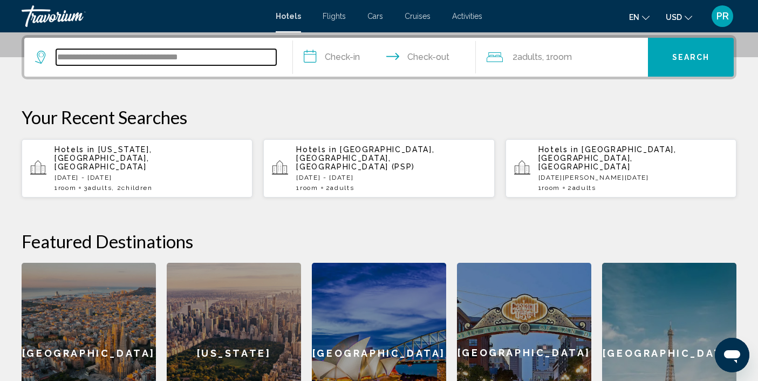
click at [217, 59] on input "**********" at bounding box center [166, 57] width 220 height 16
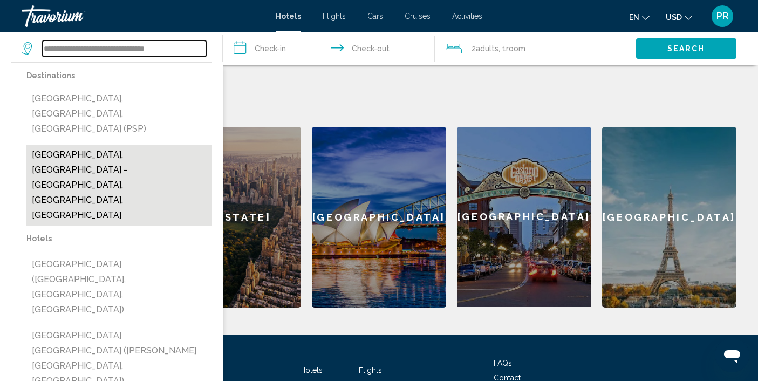
scroll to position [401, 0]
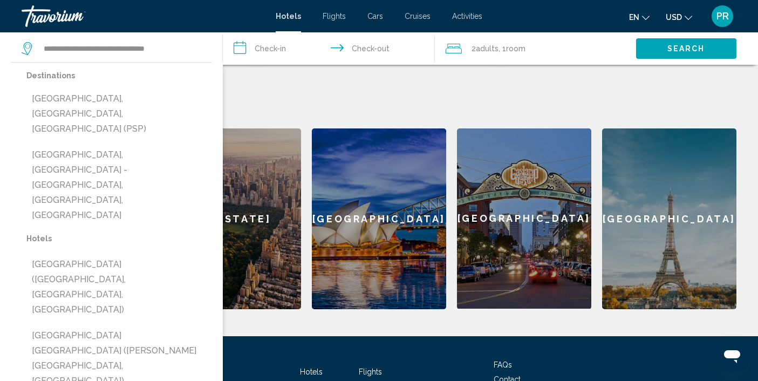
click at [270, 51] on input "**********" at bounding box center [331, 50] width 216 height 36
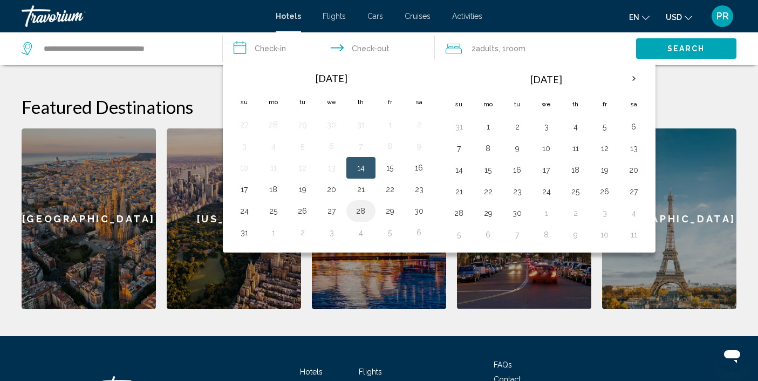
click at [361, 210] on button "28" at bounding box center [360, 210] width 17 height 15
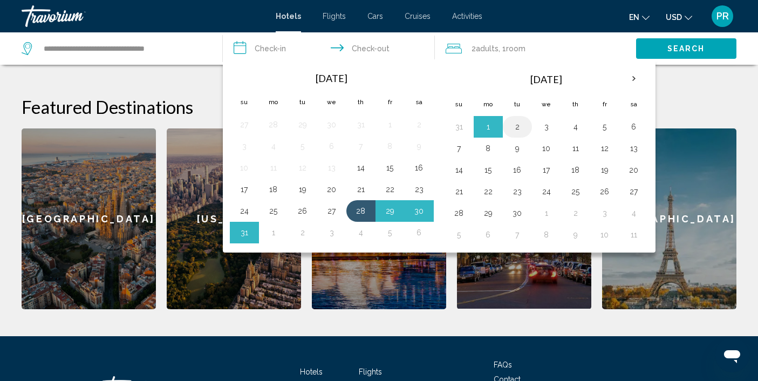
click at [519, 127] on button "2" at bounding box center [517, 126] width 17 height 15
type input "**********"
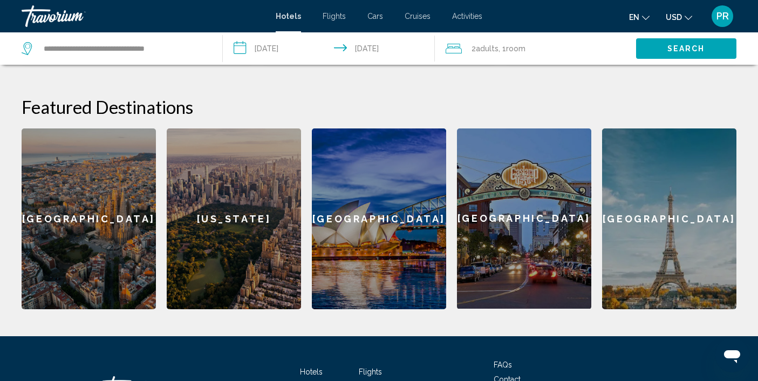
click at [508, 50] on span "Room" at bounding box center [515, 48] width 19 height 9
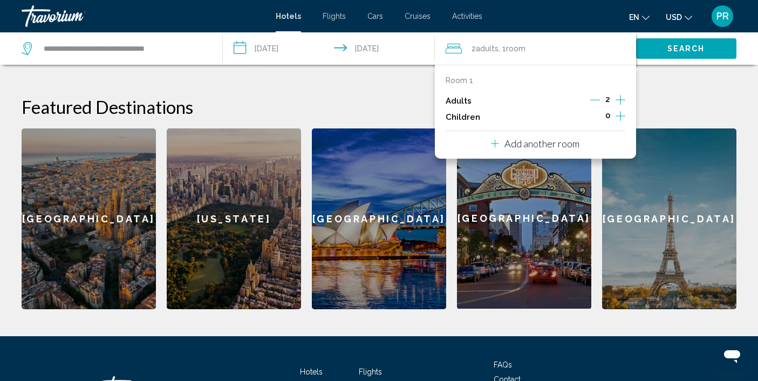
click at [619, 98] on icon "Increment adults" at bounding box center [620, 99] width 10 height 13
click at [620, 119] on icon "Increment children" at bounding box center [620, 115] width 10 height 13
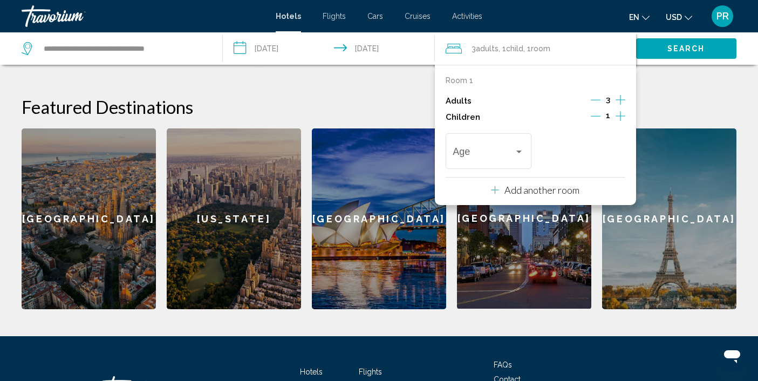
click at [620, 119] on icon "Increment children" at bounding box center [620, 115] width 10 height 13
click at [518, 148] on div "Travelers: 3 adults, 2 children" at bounding box center [519, 151] width 10 height 9
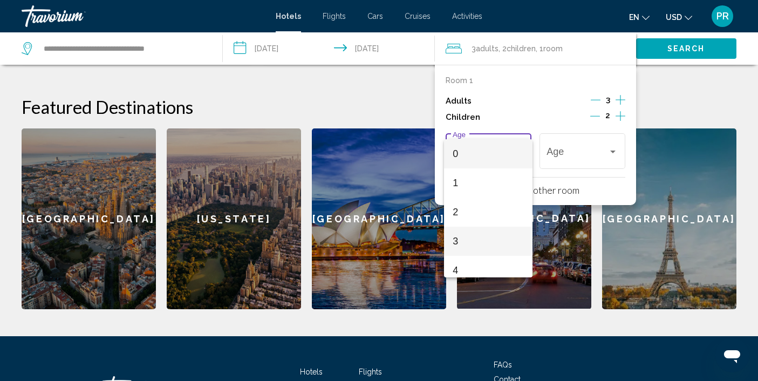
click at [482, 244] on span "3" at bounding box center [488, 241] width 71 height 29
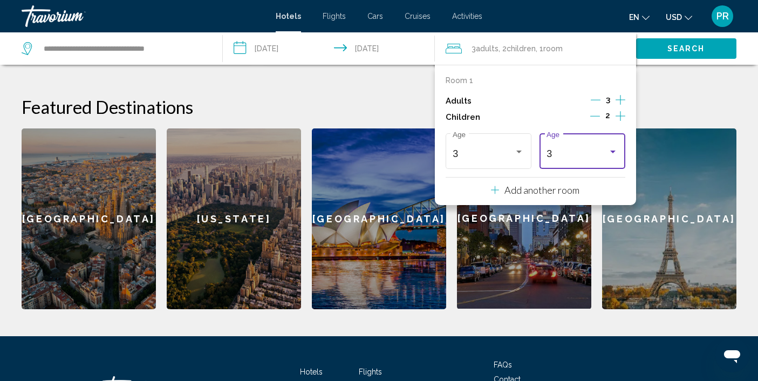
click at [612, 150] on div "Travelers: 3 adults, 2 children" at bounding box center [612, 151] width 5 height 3
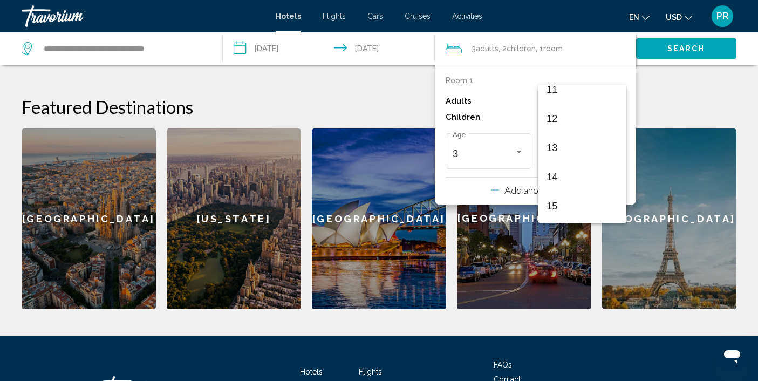
scroll to position [333, 0]
click at [557, 179] on span "14" at bounding box center [581, 173] width 71 height 29
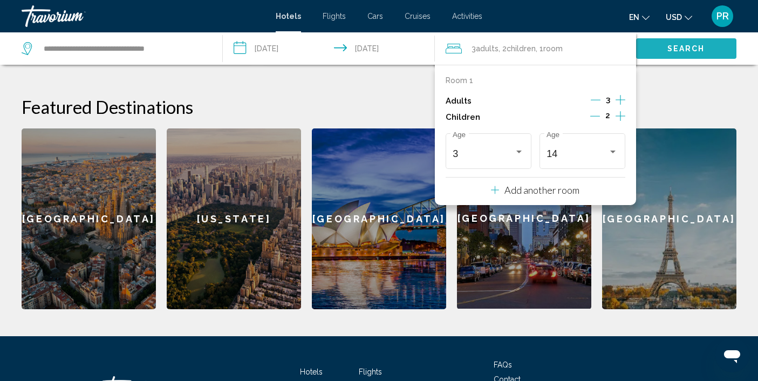
click at [690, 47] on span "Search" at bounding box center [686, 49] width 38 height 9
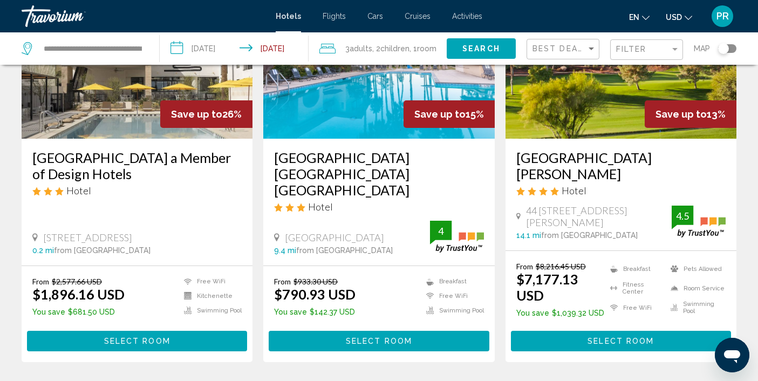
scroll to position [138, 0]
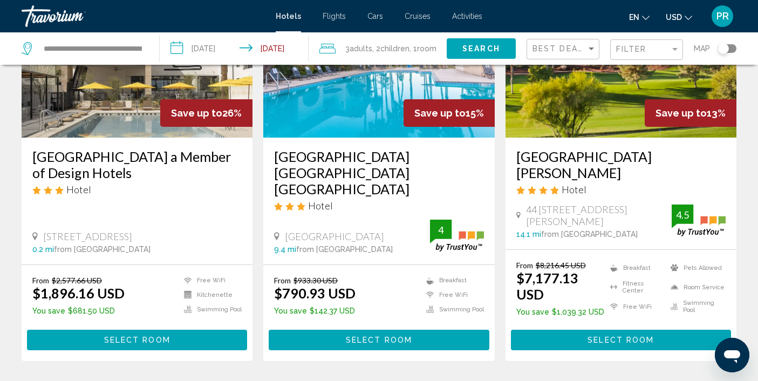
click at [405, 338] on span "Select Room" at bounding box center [379, 340] width 66 height 9
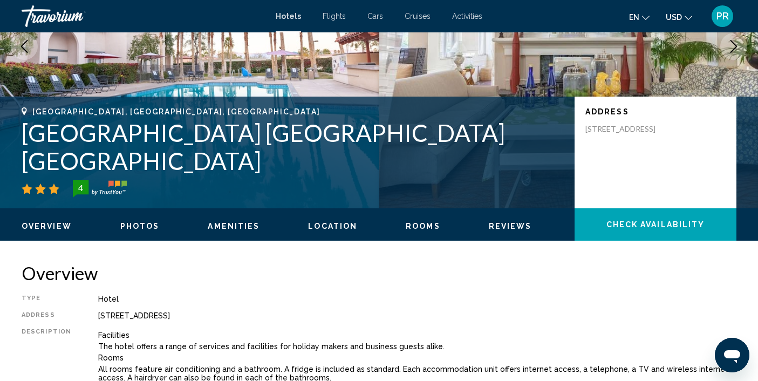
scroll to position [168, 0]
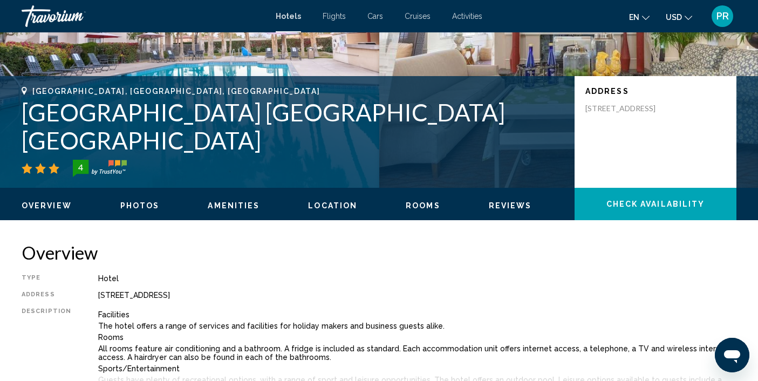
click at [412, 204] on span "Rooms" at bounding box center [423, 205] width 35 height 9
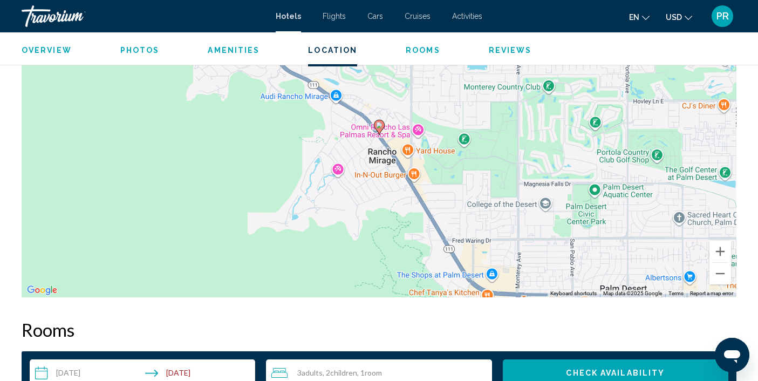
scroll to position [1111, 0]
